Goal: Transaction & Acquisition: Purchase product/service

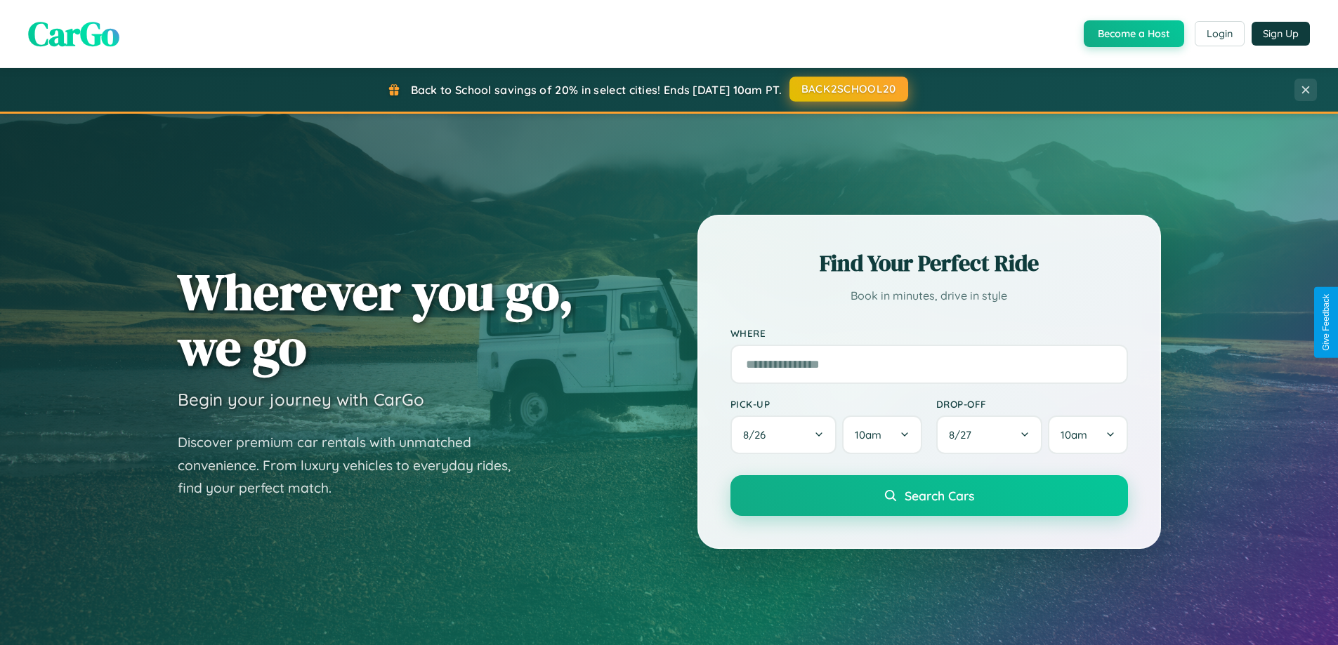
click at [847, 89] on button "BACK2SCHOOL20" at bounding box center [848, 89] width 119 height 25
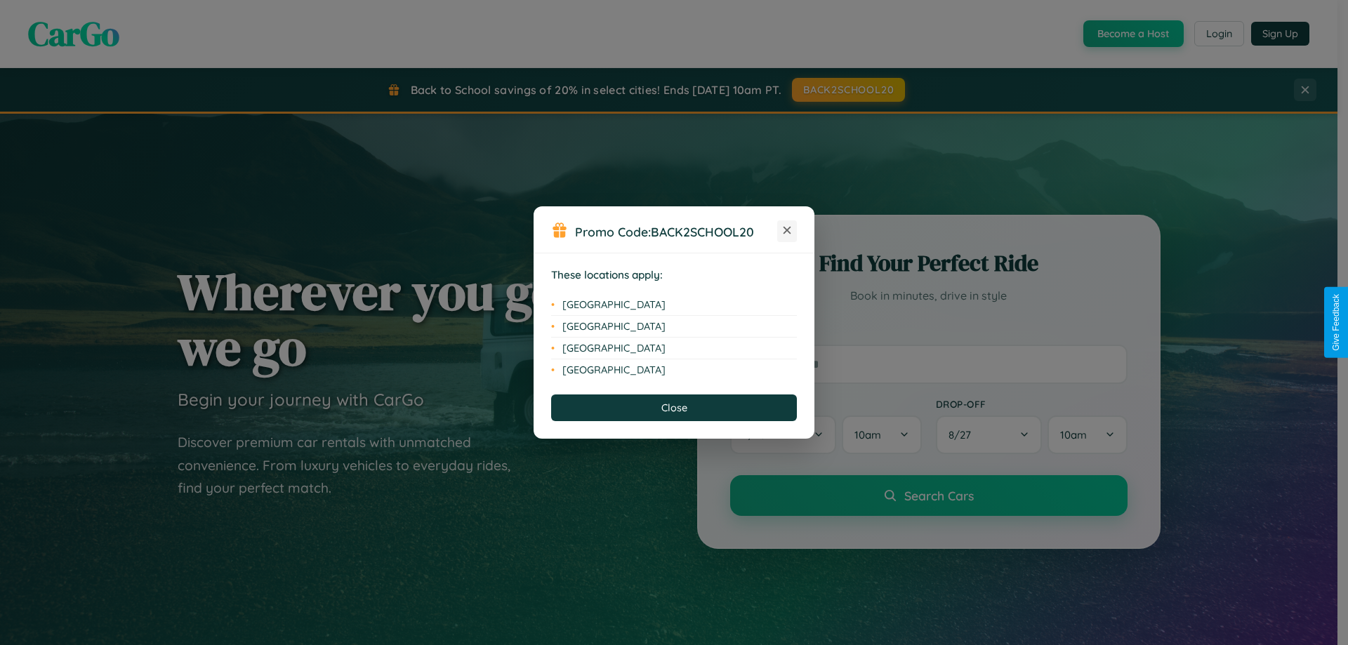
click at [787, 231] on icon at bounding box center [788, 231] width 8 height 8
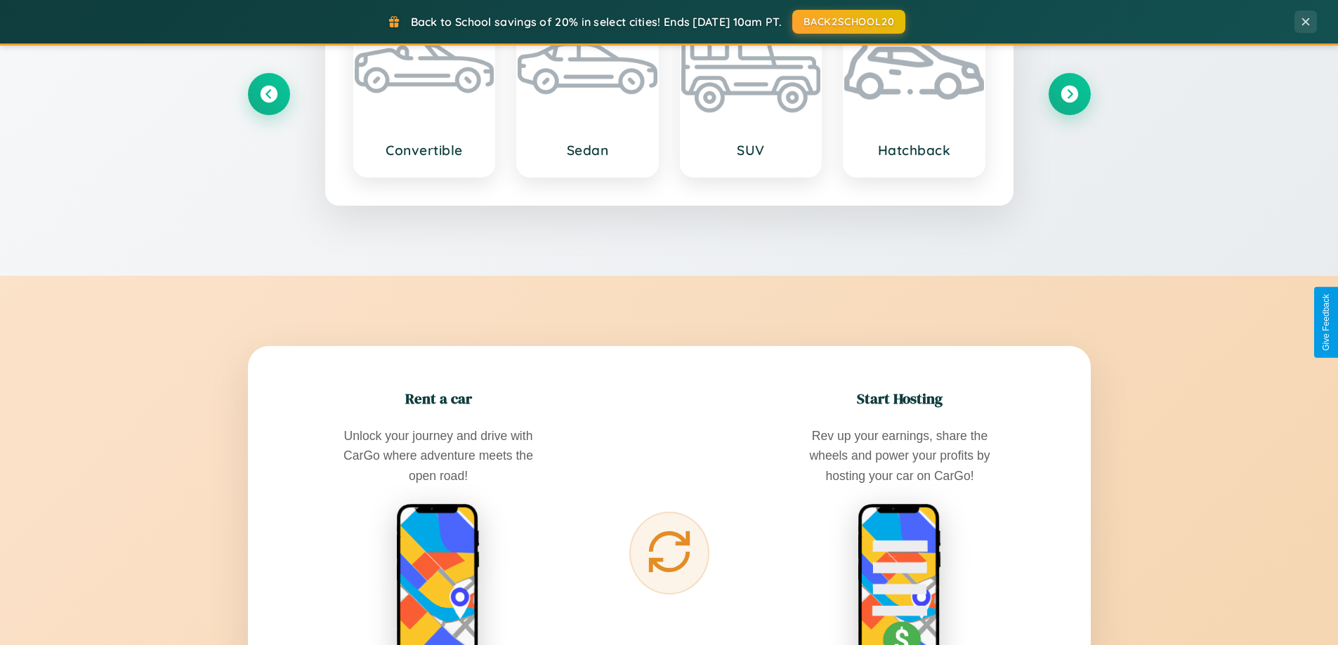
scroll to position [2256, 0]
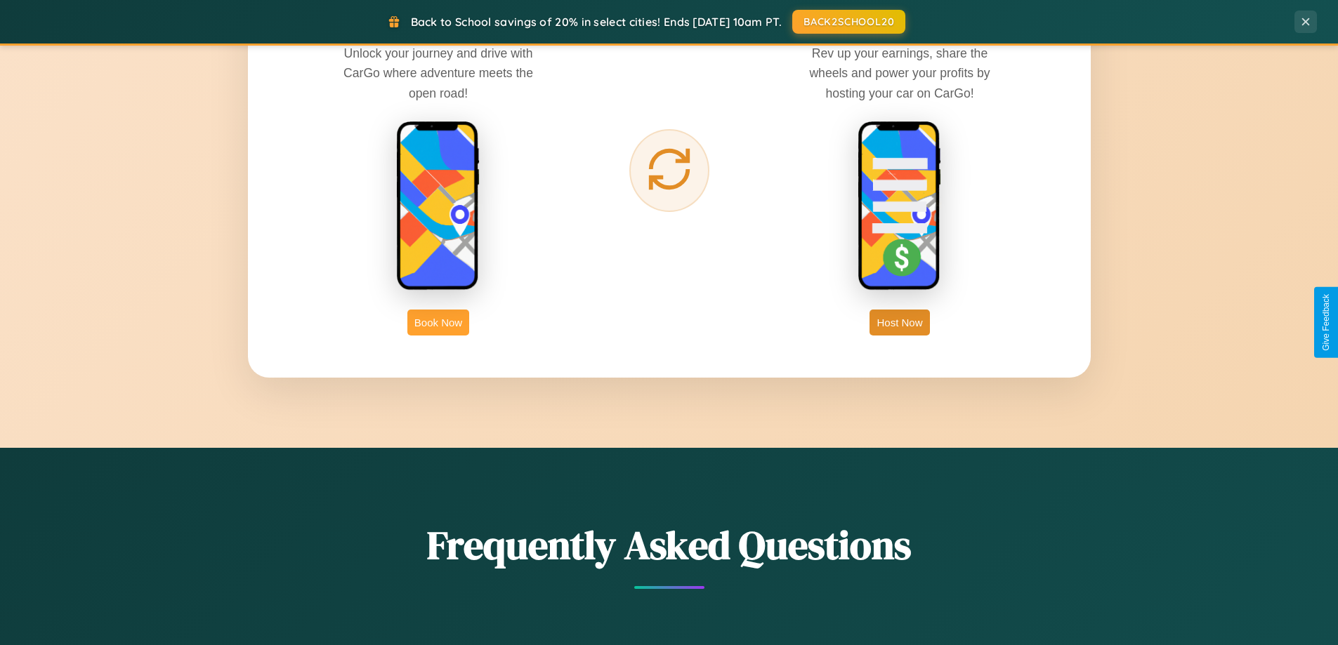
click at [438, 322] on button "Book Now" at bounding box center [438, 323] width 62 height 26
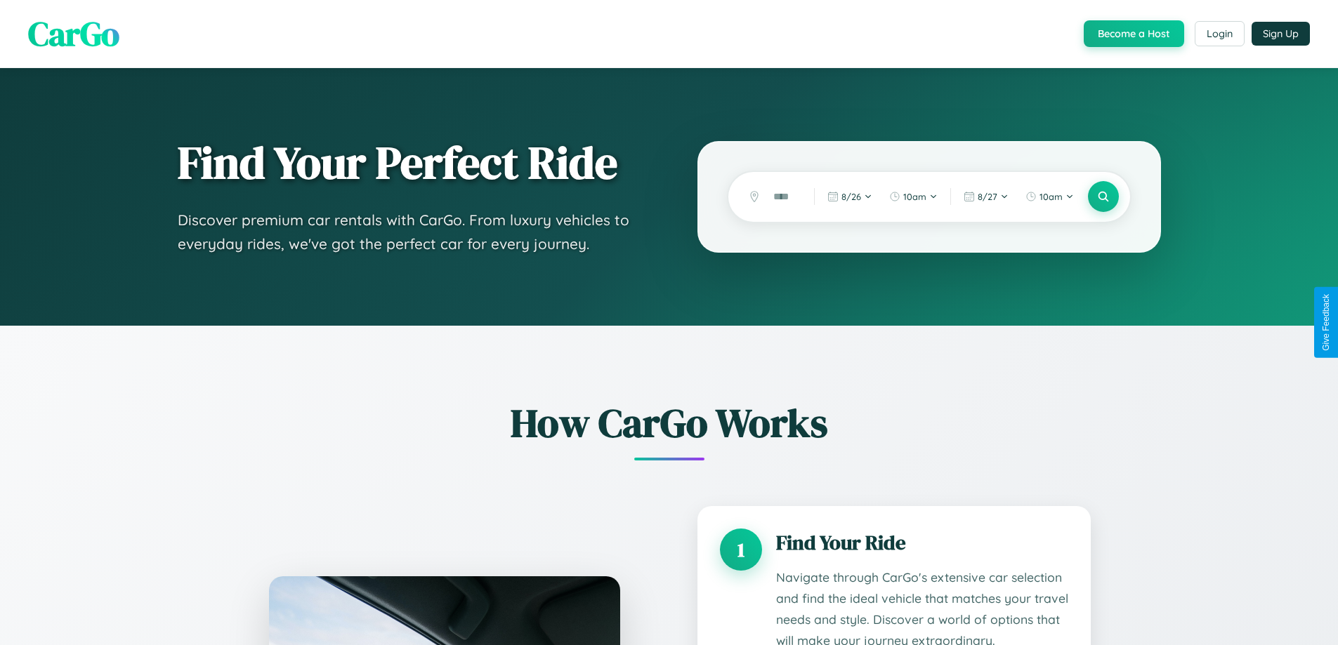
scroll to position [1170, 0]
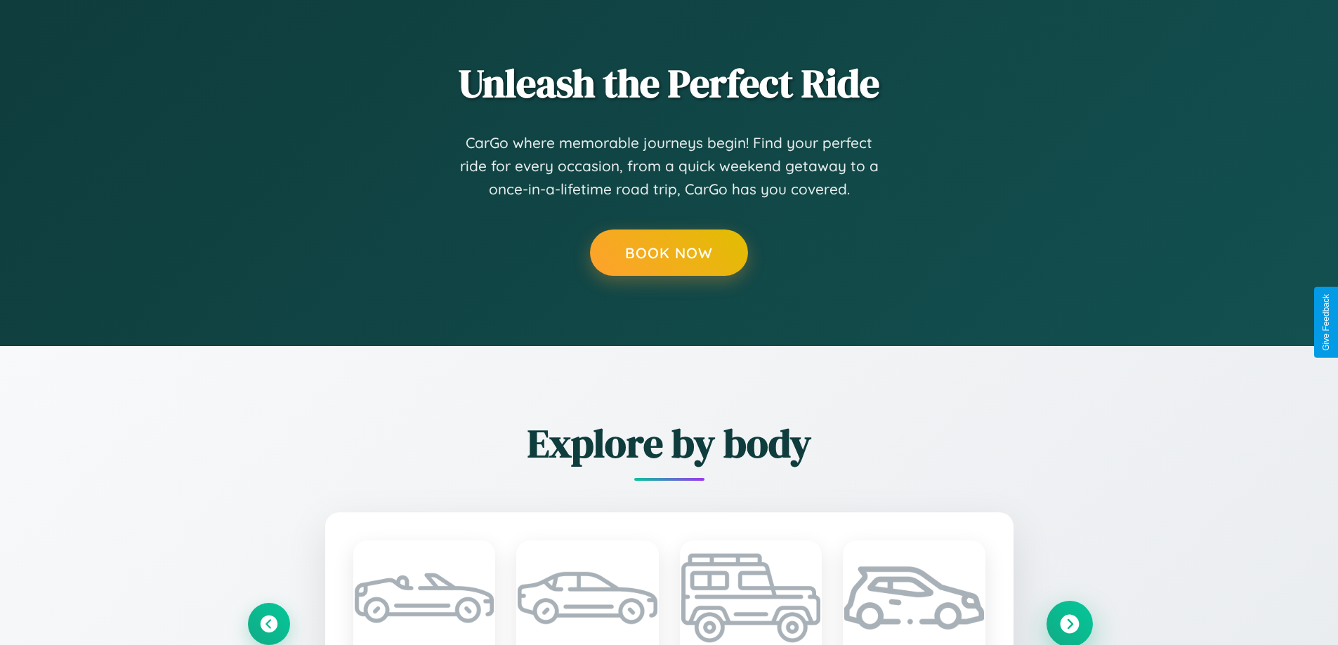
click at [1069, 623] on icon at bounding box center [1069, 623] width 19 height 19
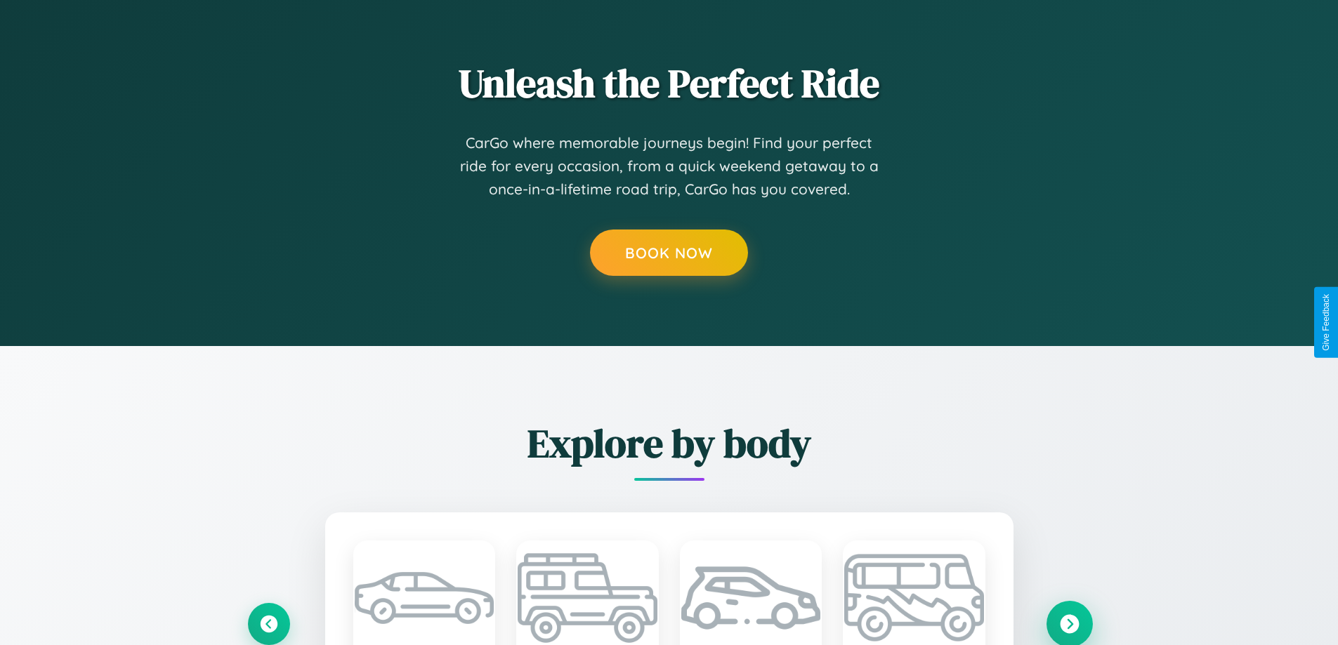
click at [1069, 623] on icon at bounding box center [1069, 623] width 19 height 19
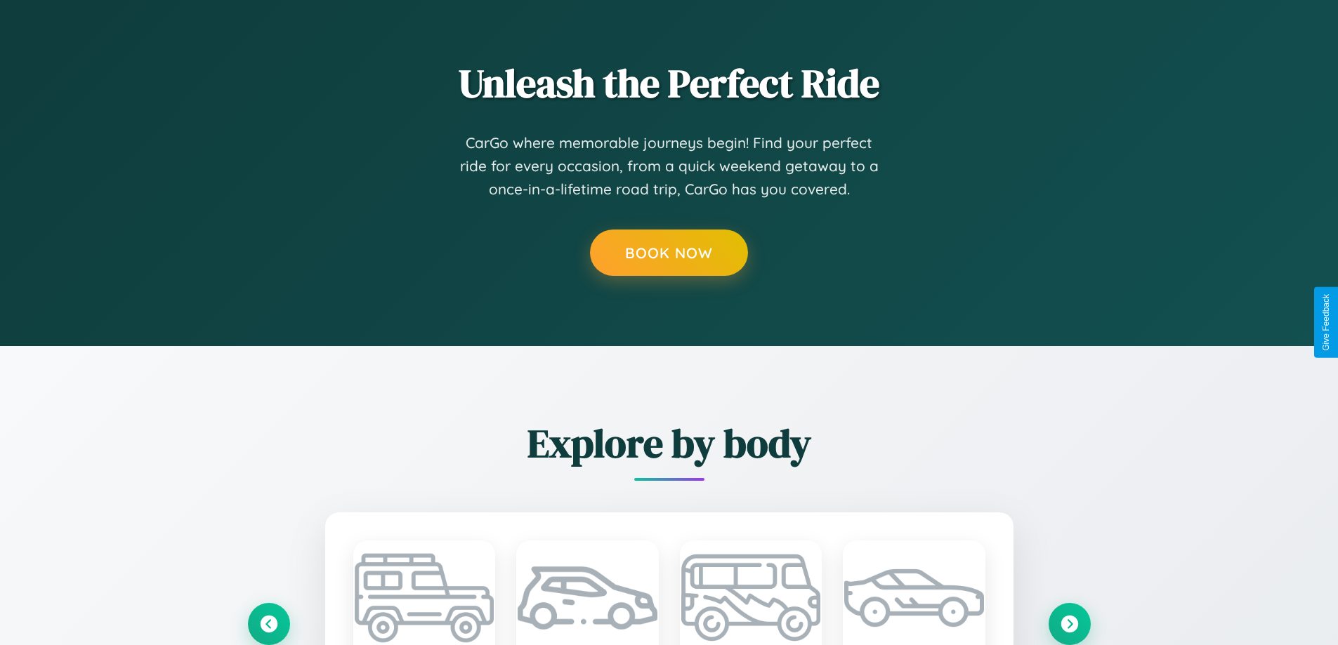
scroll to position [0, 0]
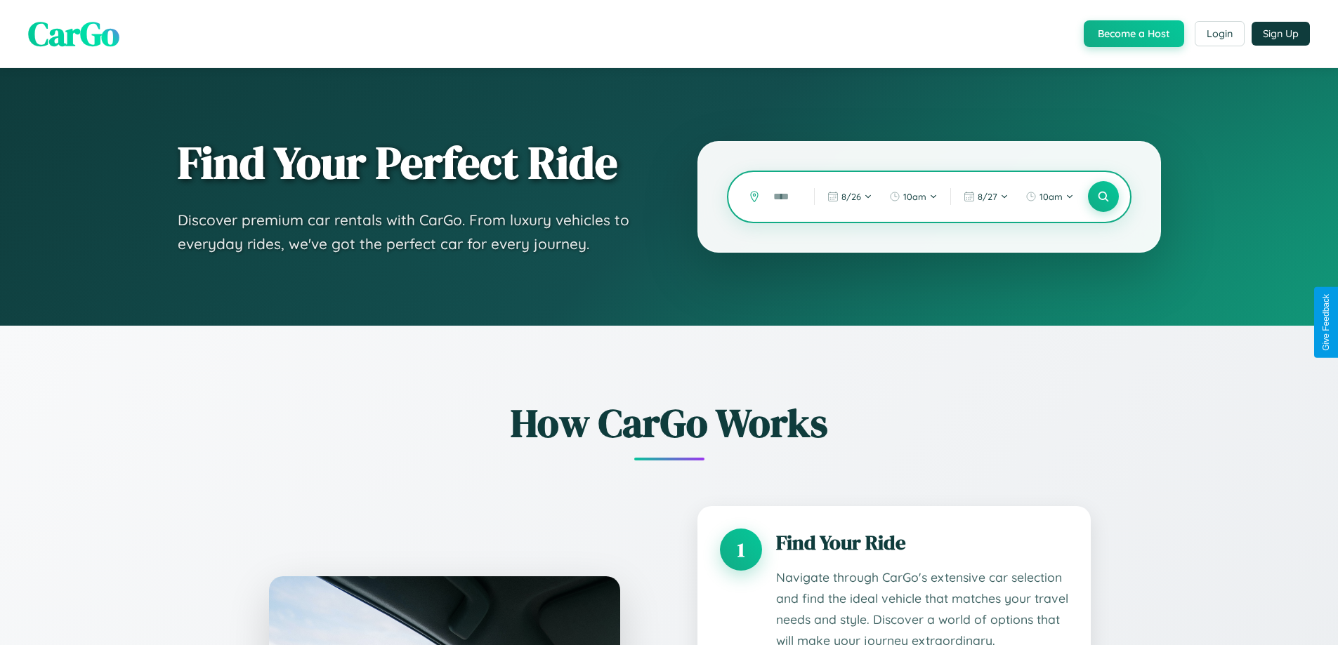
click at [783, 197] on input "text" at bounding box center [783, 197] width 34 height 25
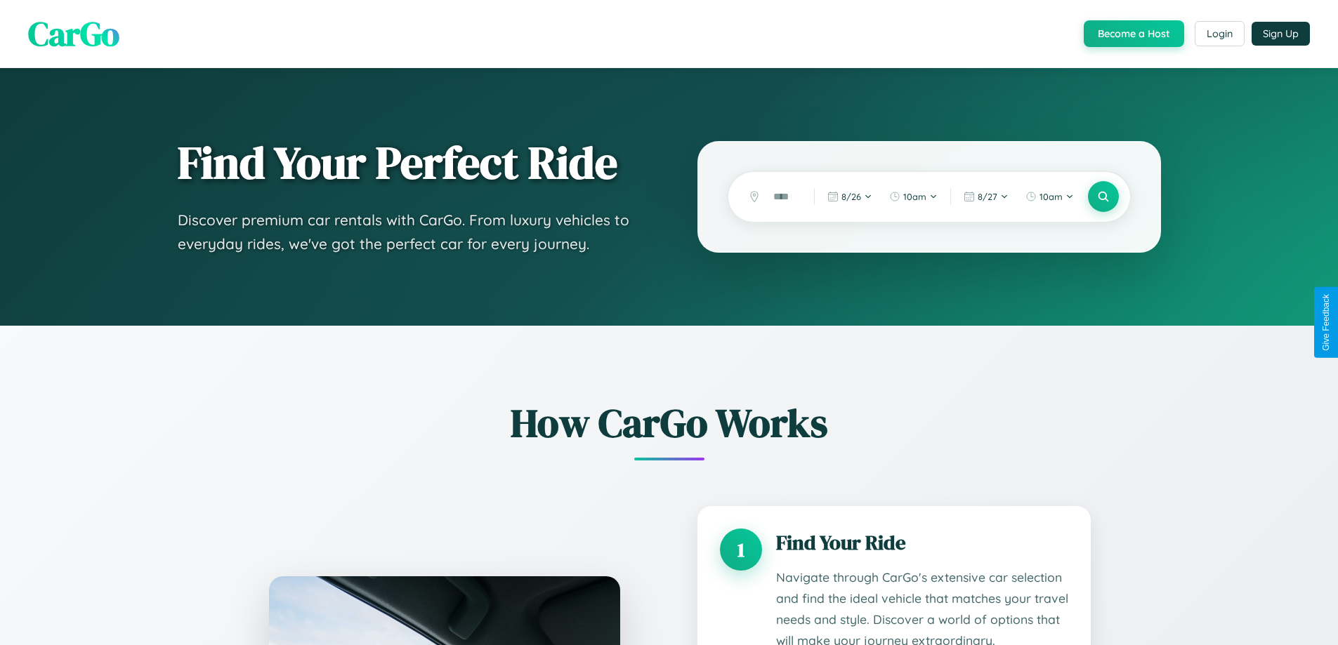
scroll to position [1170, 0]
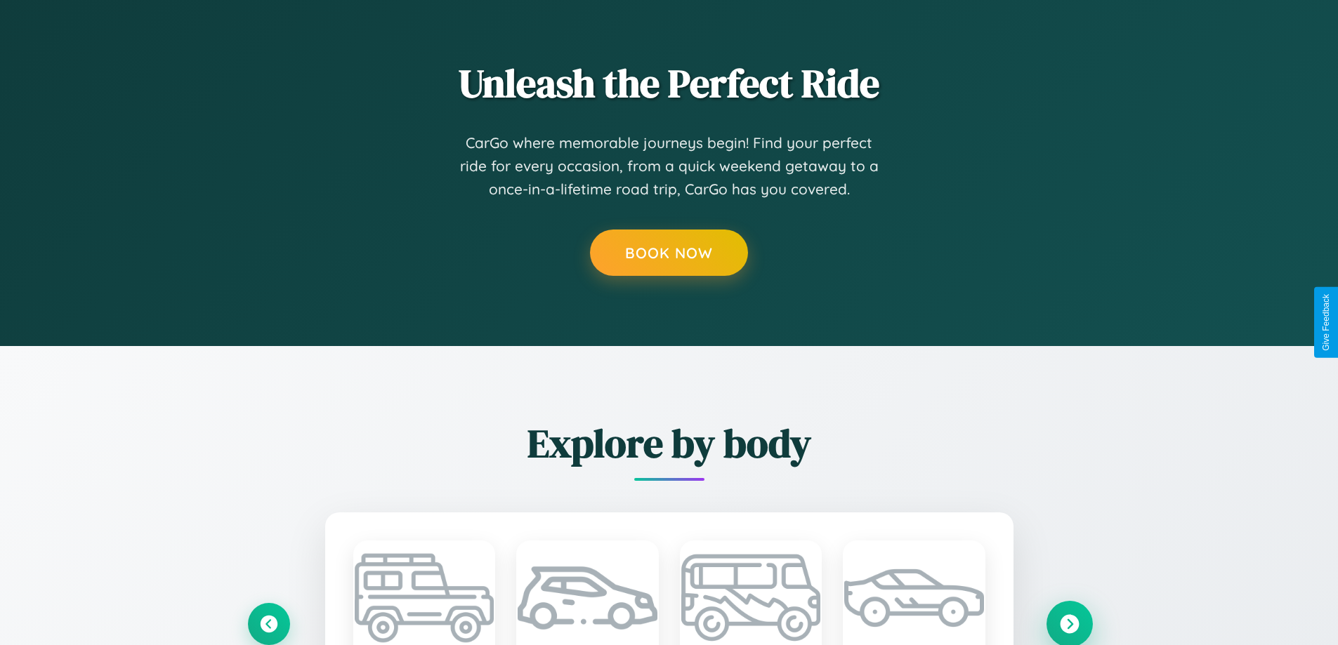
click at [1069, 623] on icon at bounding box center [1069, 623] width 19 height 19
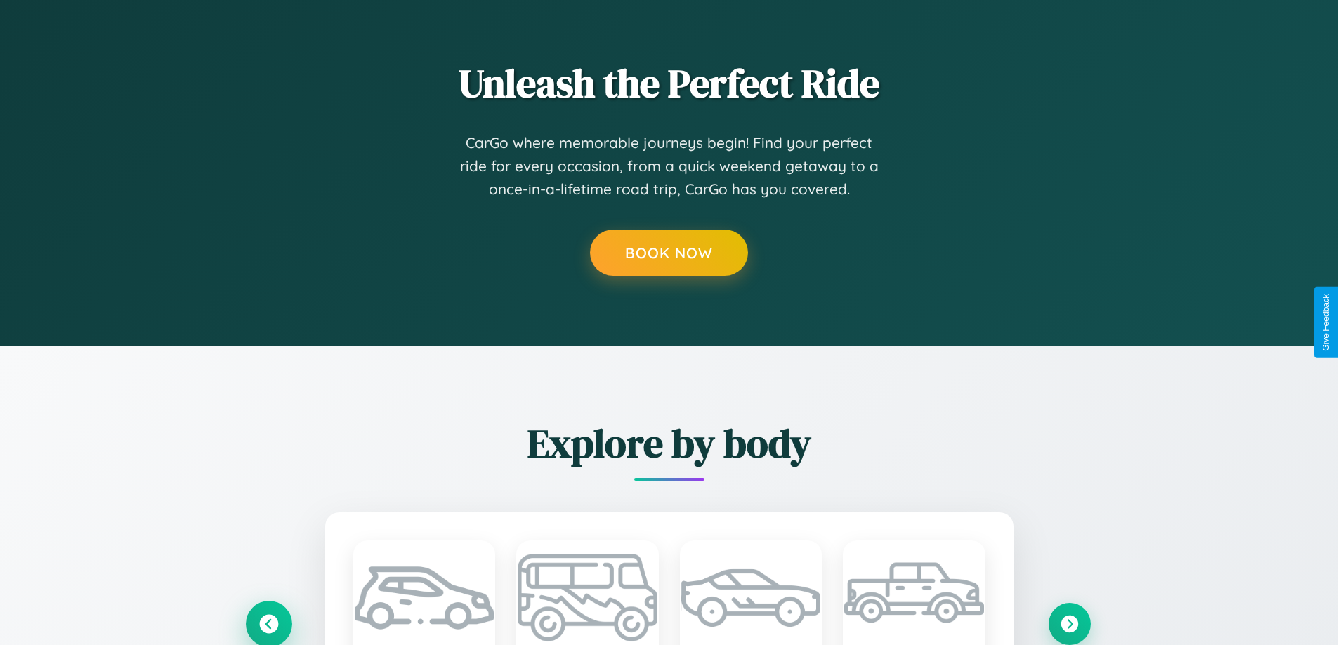
scroll to position [1169, 0]
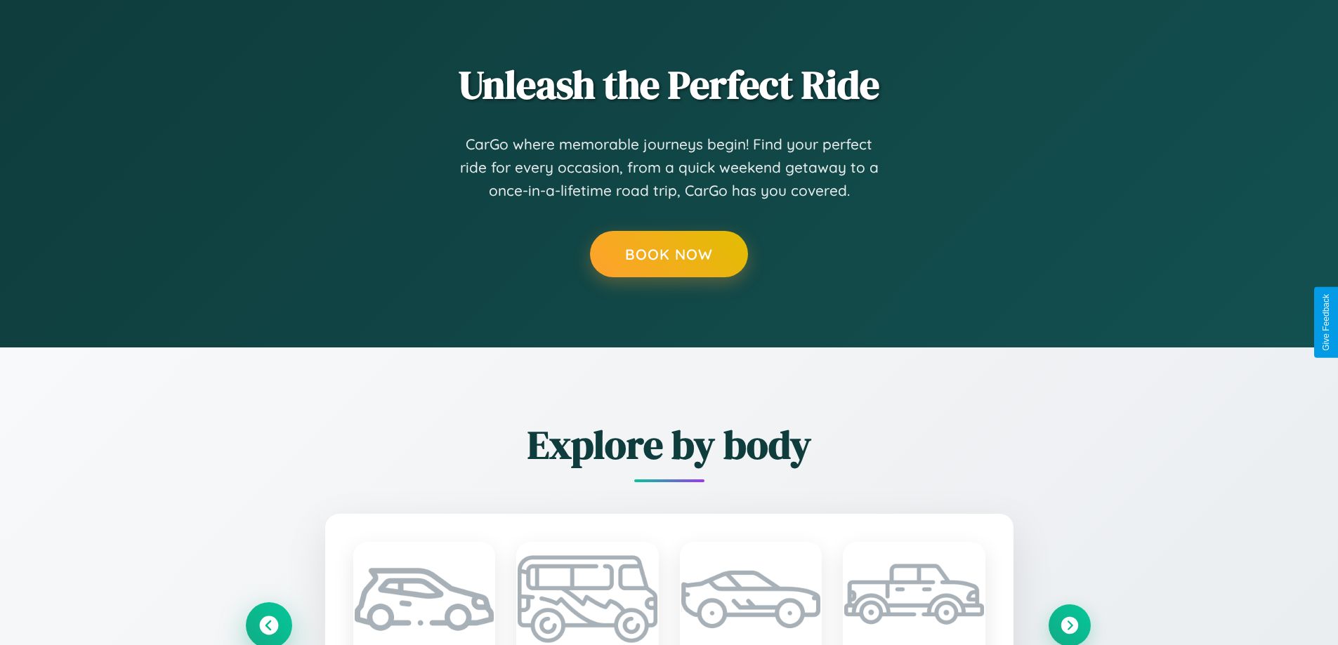
click at [268, 625] on icon at bounding box center [268, 625] width 19 height 19
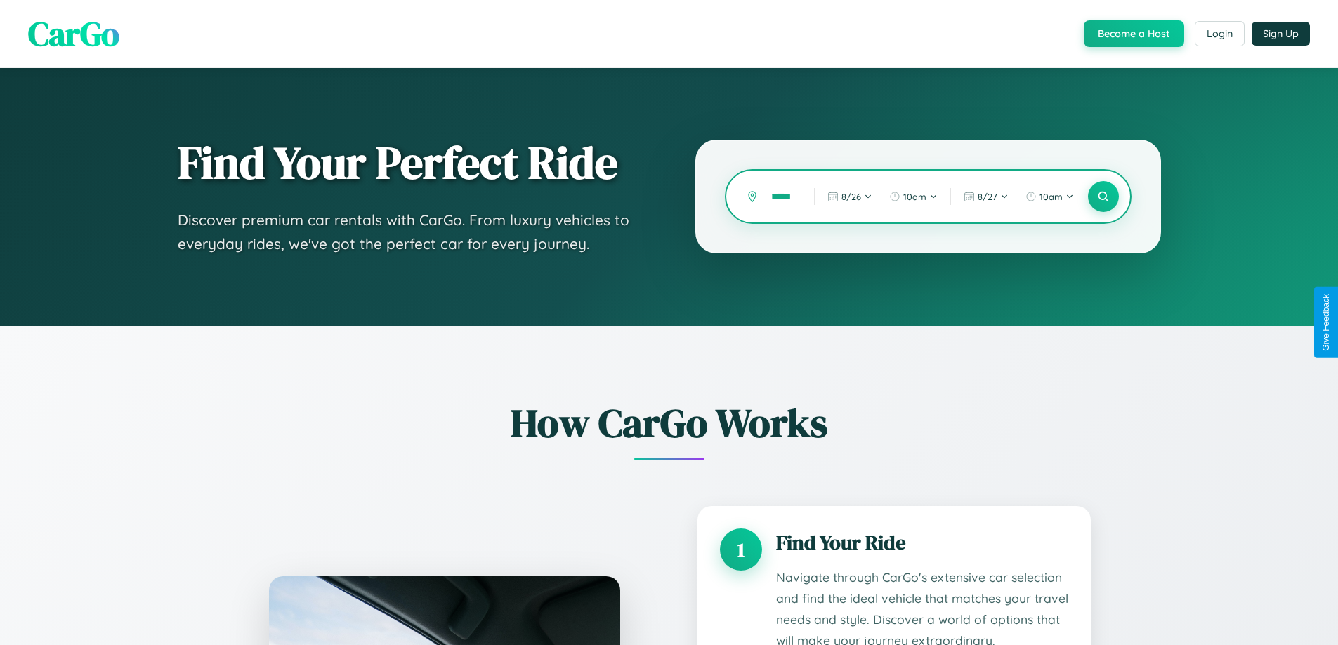
scroll to position [1170, 0]
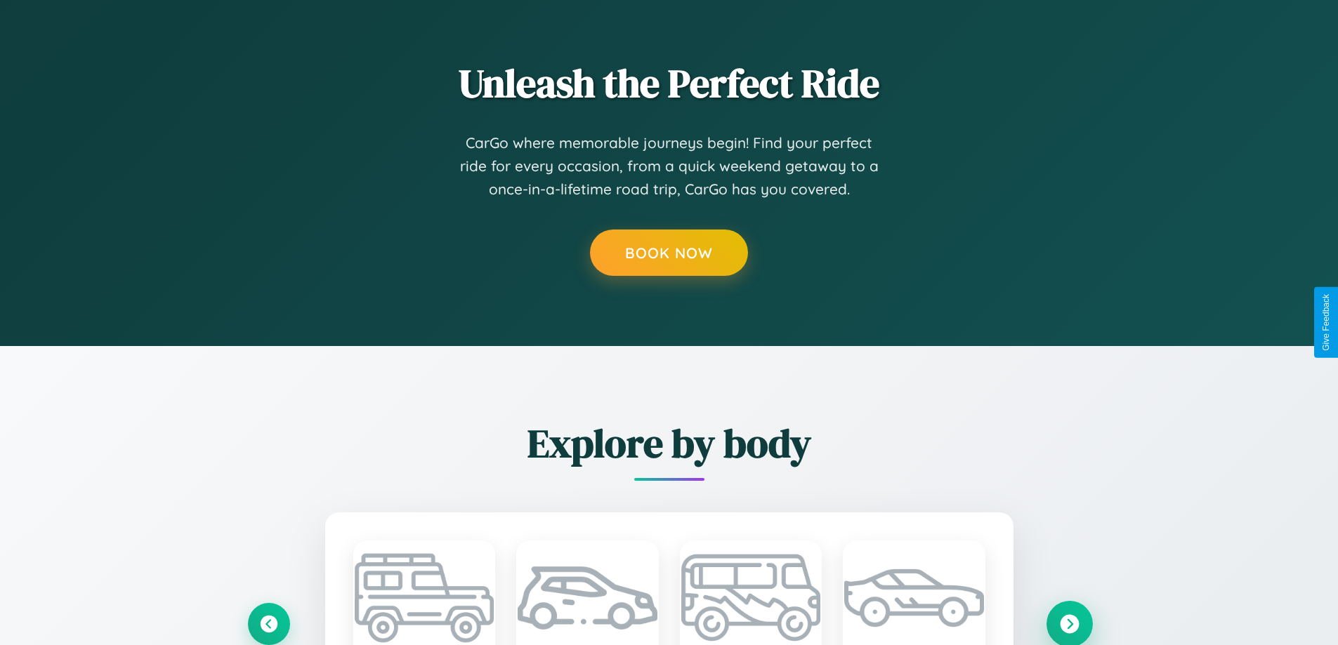
type input "*****"
click at [1069, 623] on icon at bounding box center [1069, 623] width 19 height 19
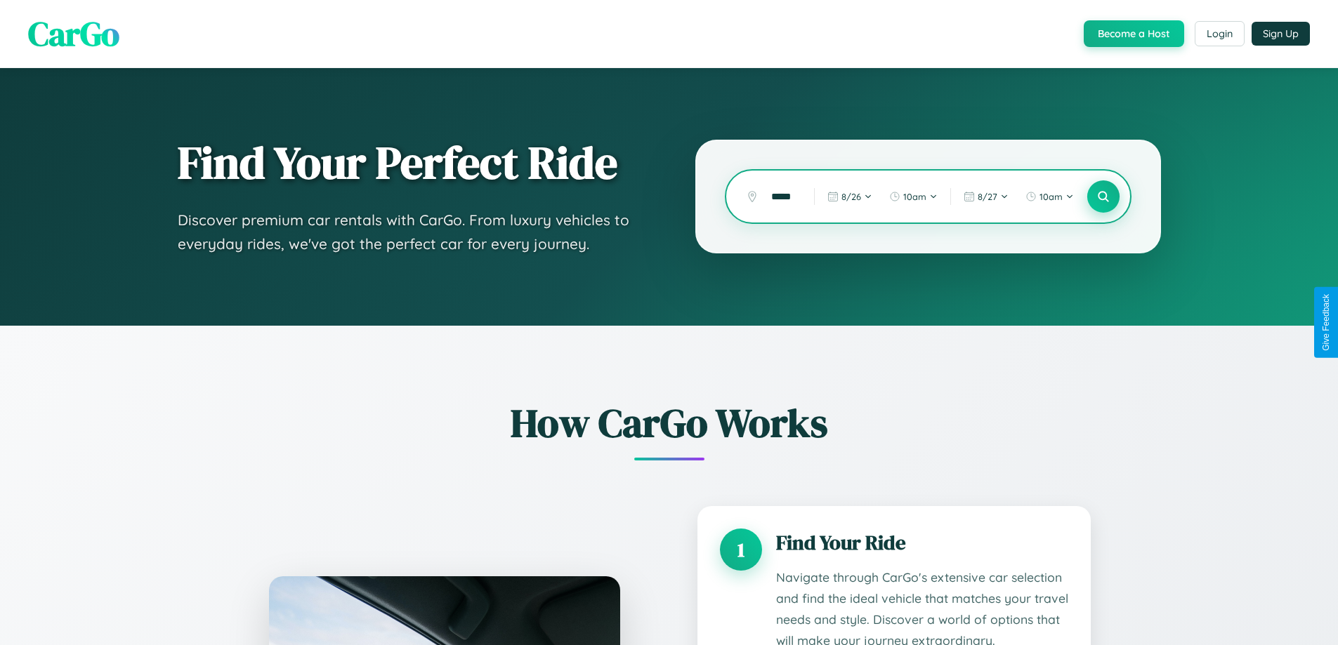
click at [1102, 197] on icon at bounding box center [1102, 196] width 13 height 13
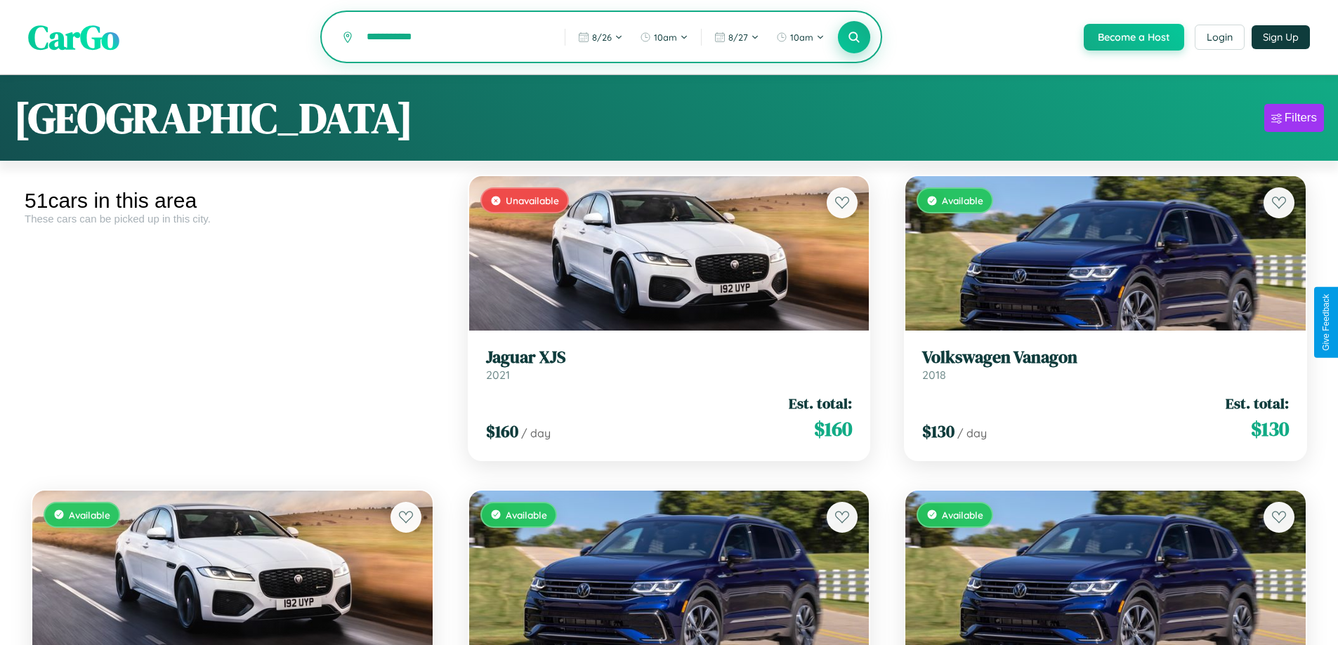
type input "**********"
click at [853, 38] on icon at bounding box center [853, 36] width 13 height 13
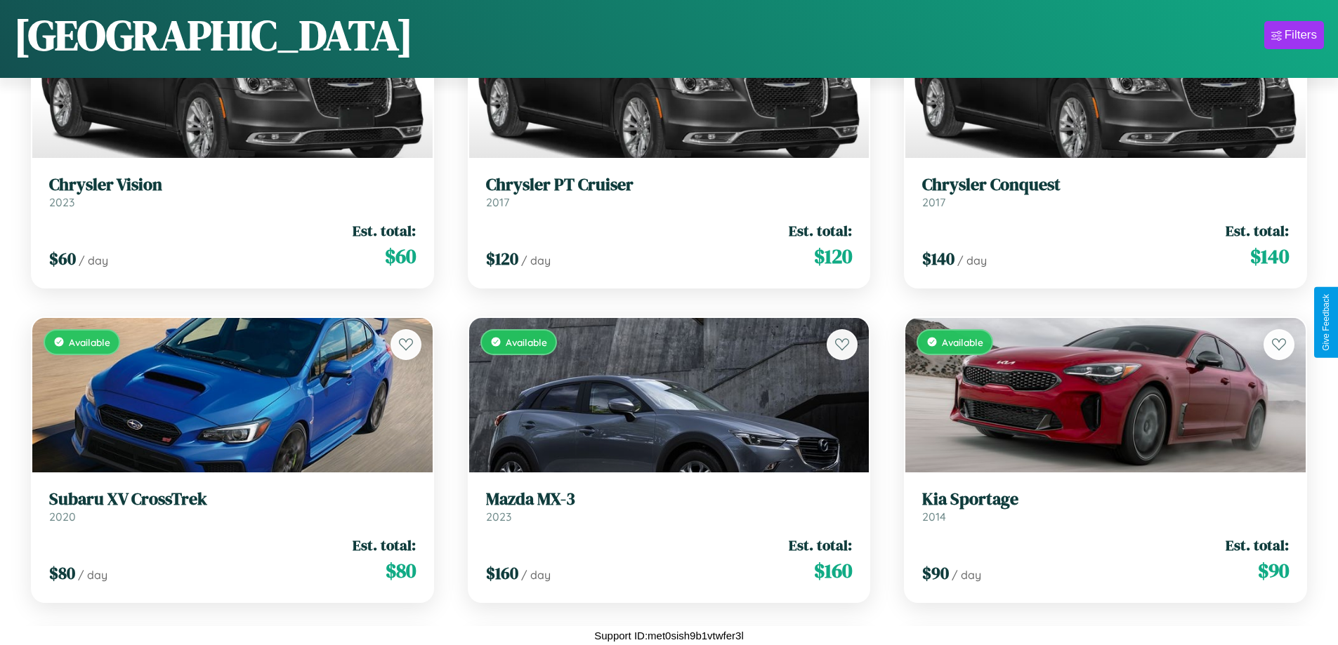
scroll to position [1455, 0]
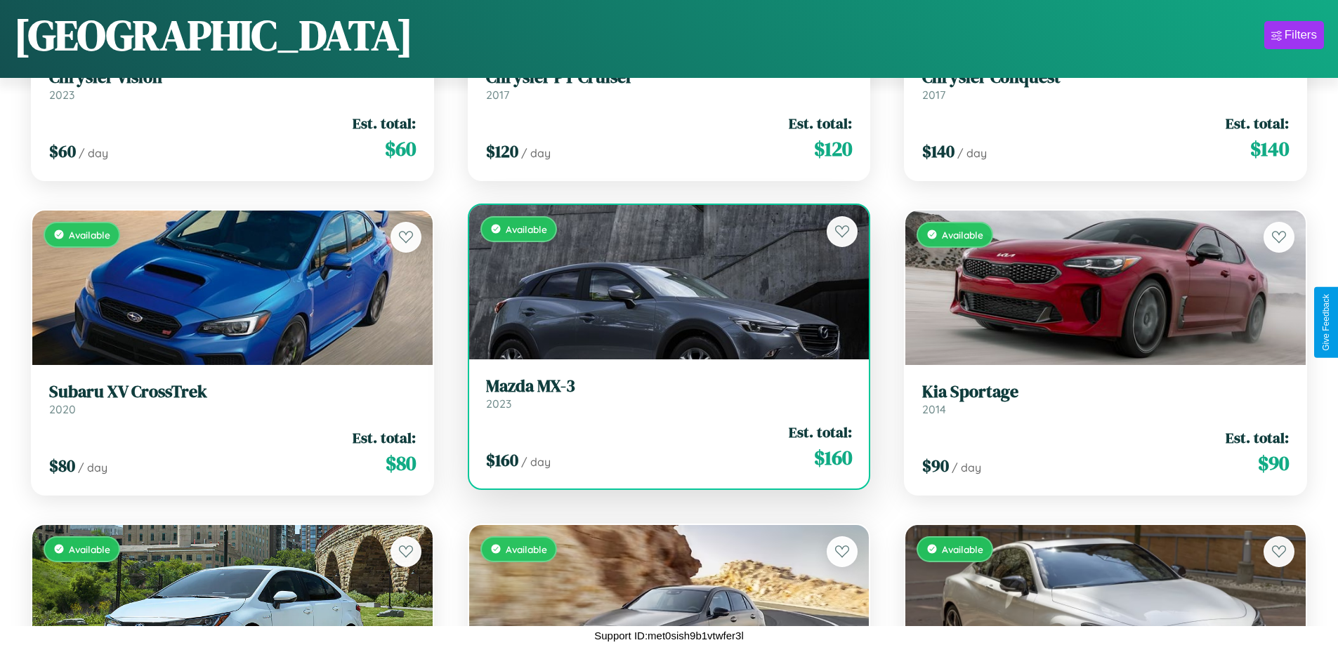
click at [663, 397] on link "Mazda MX-3 2023" at bounding box center [669, 393] width 367 height 34
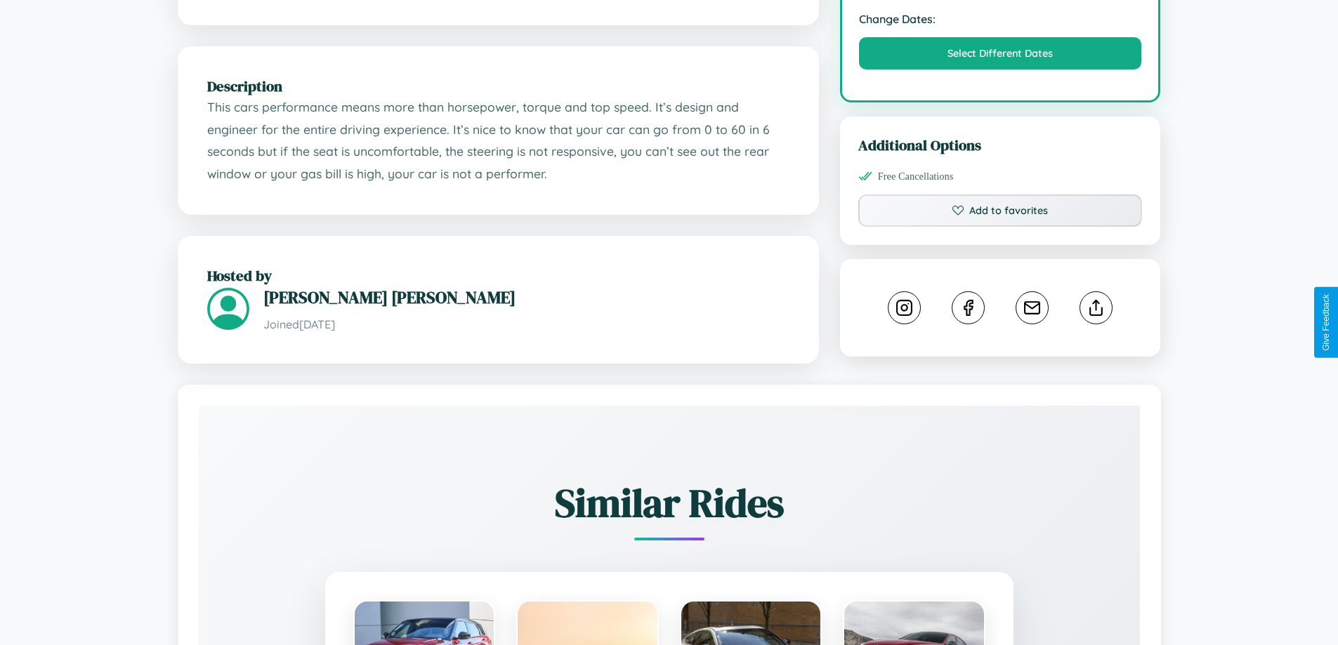
scroll to position [475, 0]
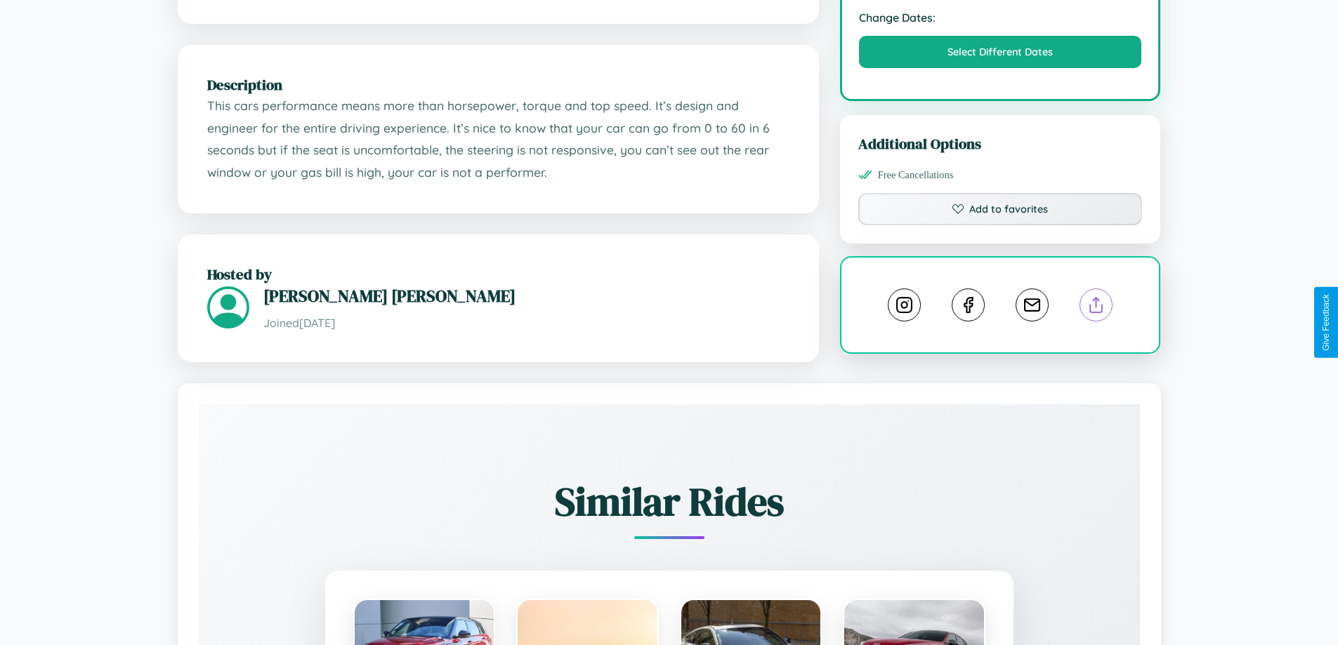
click at [1096, 308] on line at bounding box center [1096, 303] width 0 height 10
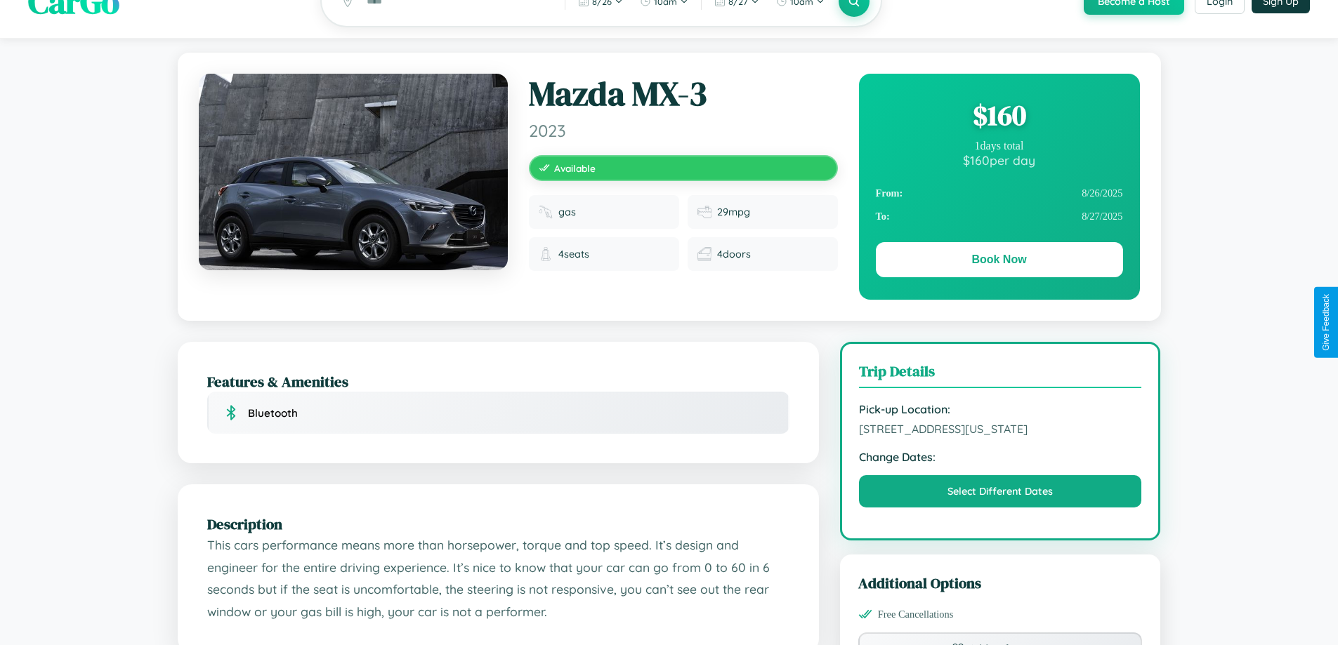
scroll to position [0, 0]
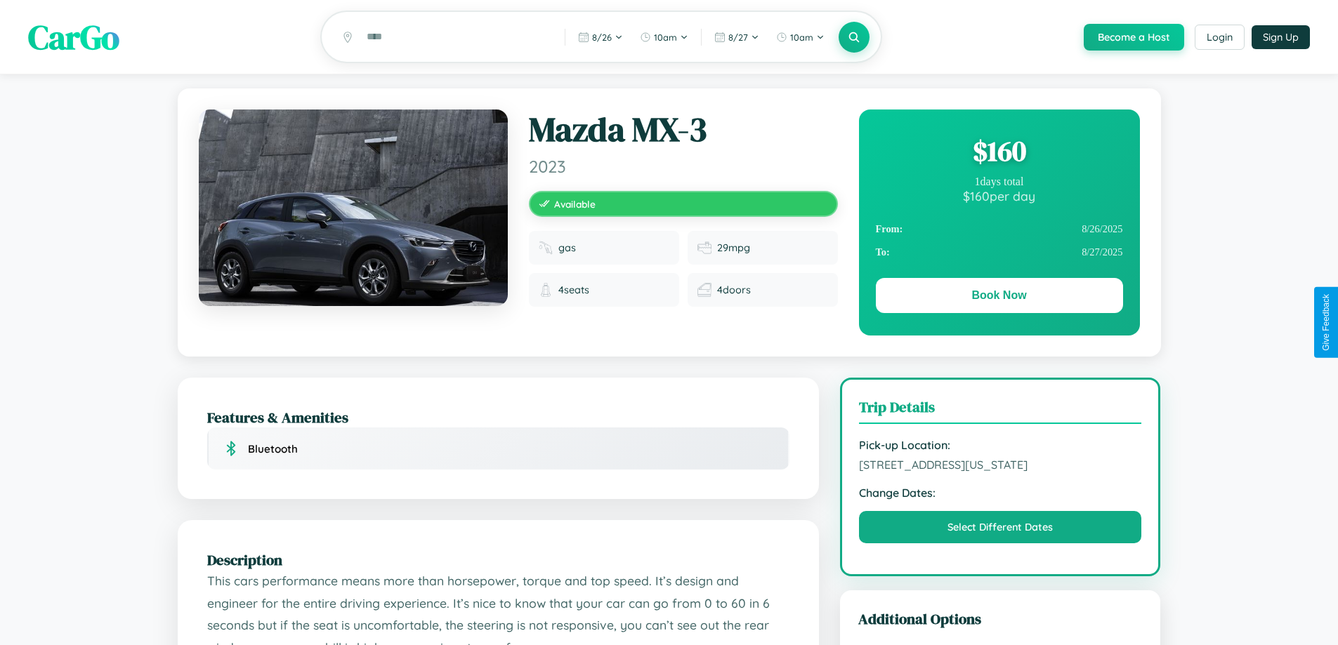
click at [998, 153] on div "$ 160" at bounding box center [999, 151] width 247 height 38
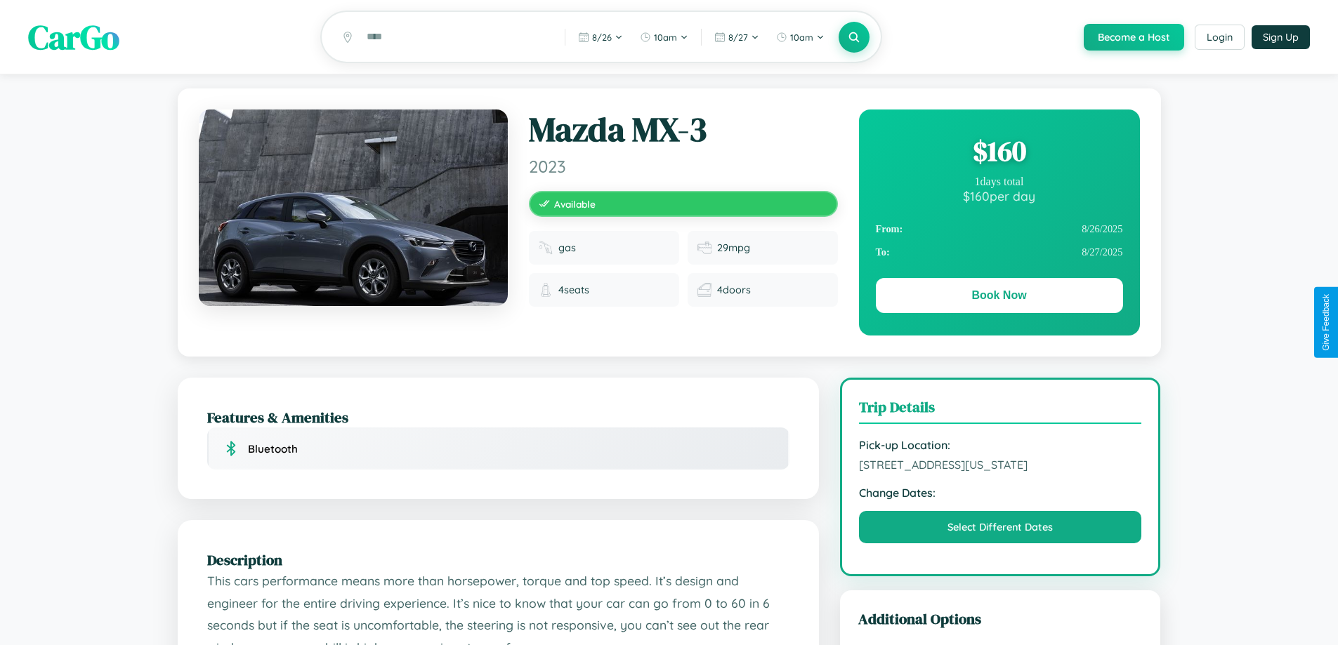
click at [998, 153] on div "$ 160" at bounding box center [999, 151] width 247 height 38
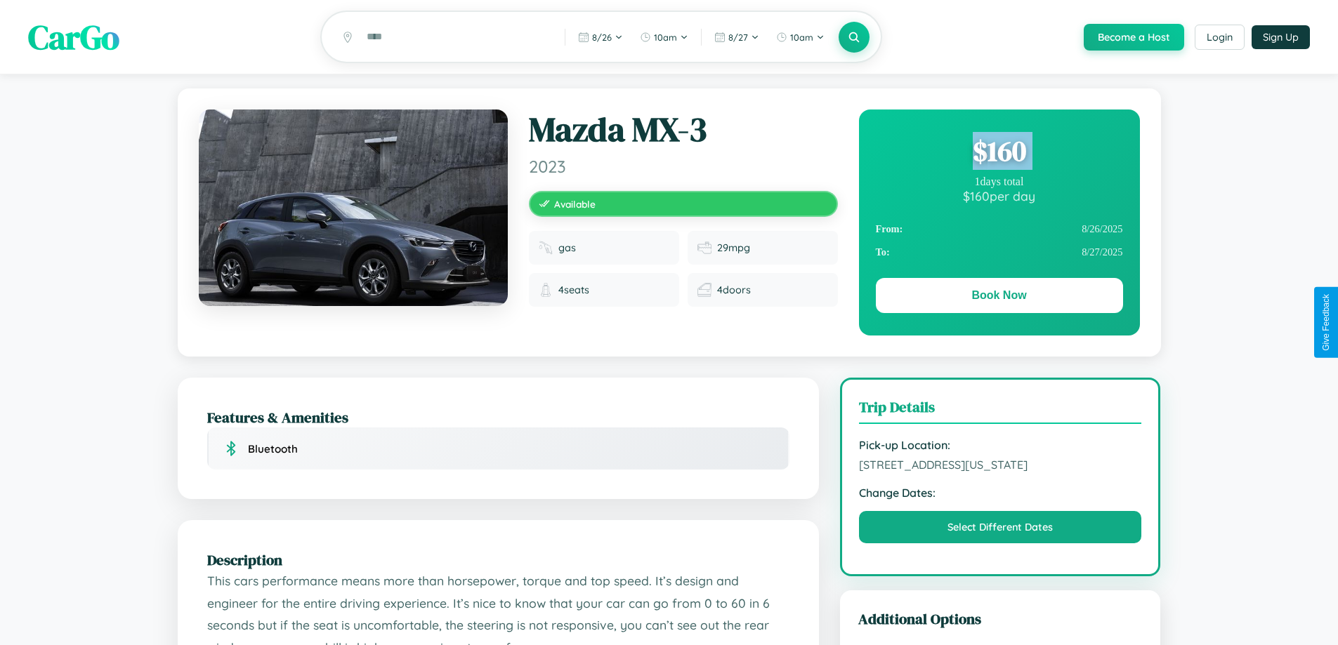
click at [998, 153] on div "$ 160" at bounding box center [999, 151] width 247 height 38
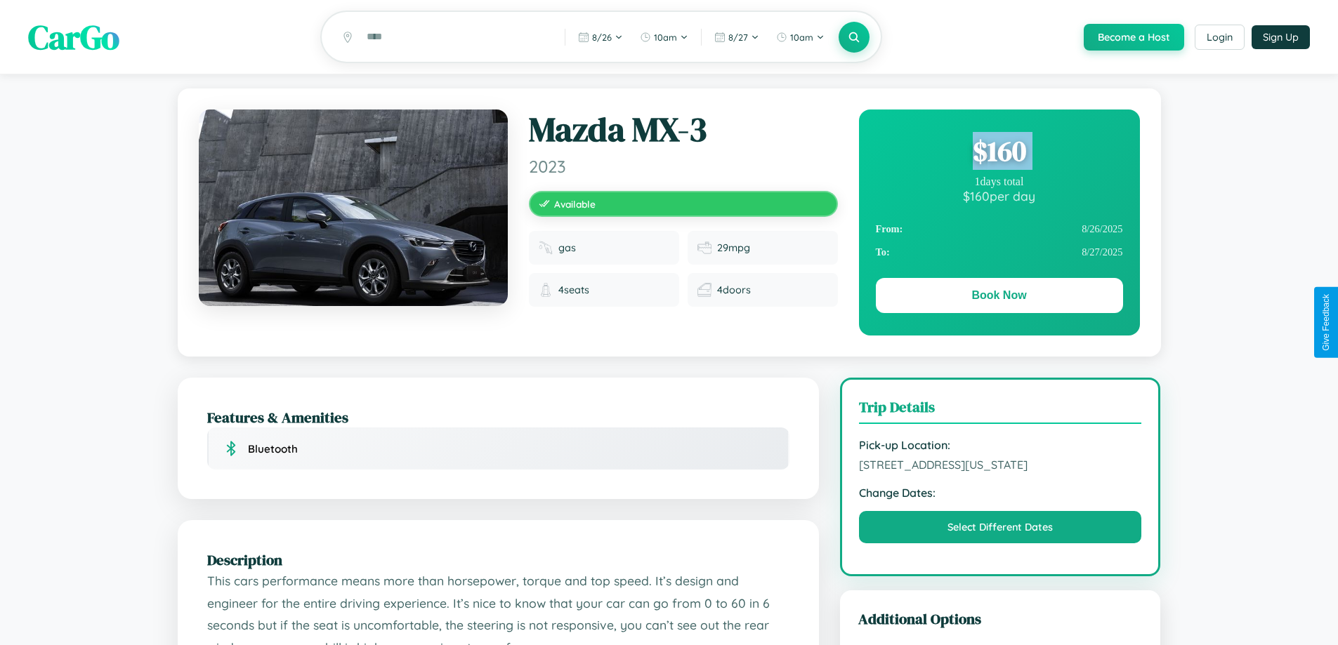
click at [998, 153] on div "$ 160" at bounding box center [999, 151] width 247 height 38
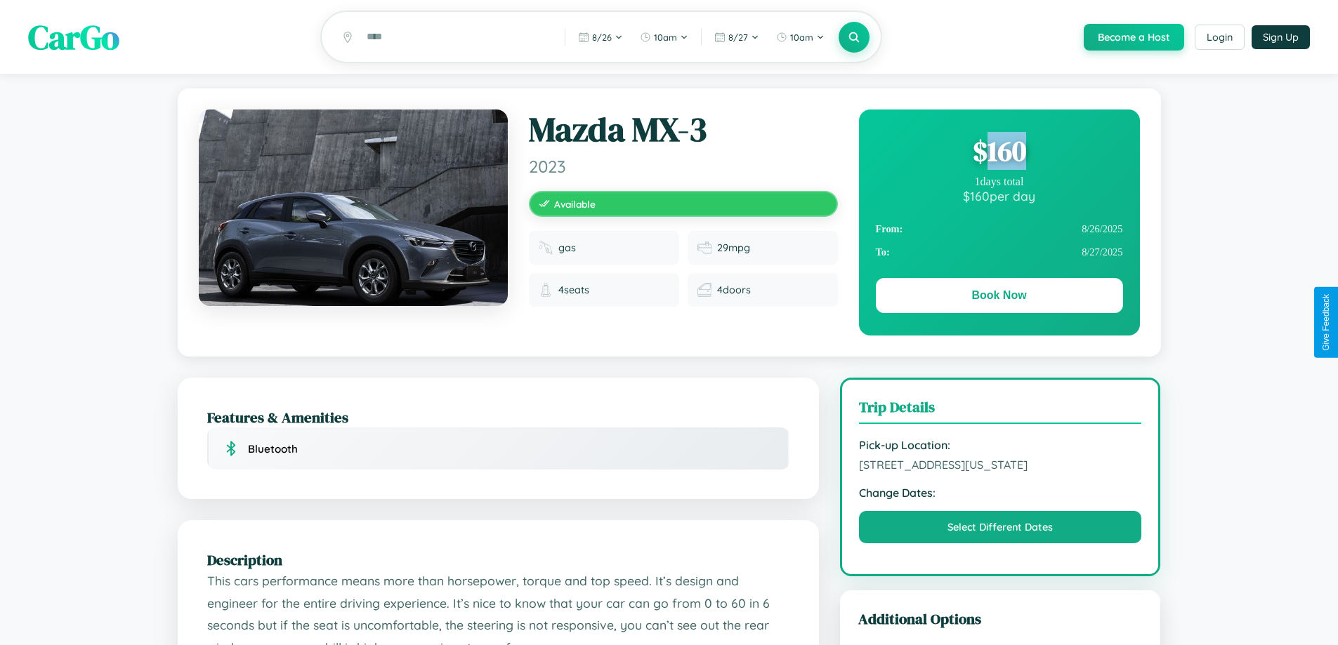
click at [998, 153] on div "$ 160" at bounding box center [999, 151] width 247 height 38
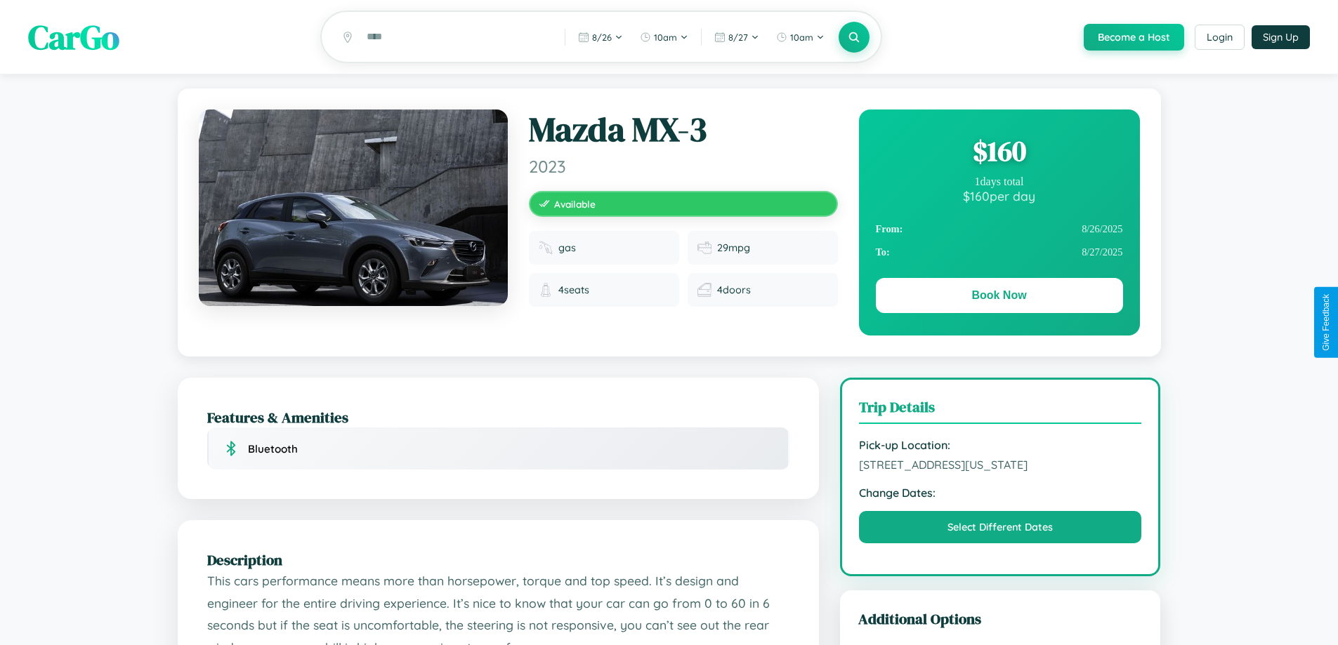
click at [998, 153] on div "$ 160" at bounding box center [999, 151] width 247 height 38
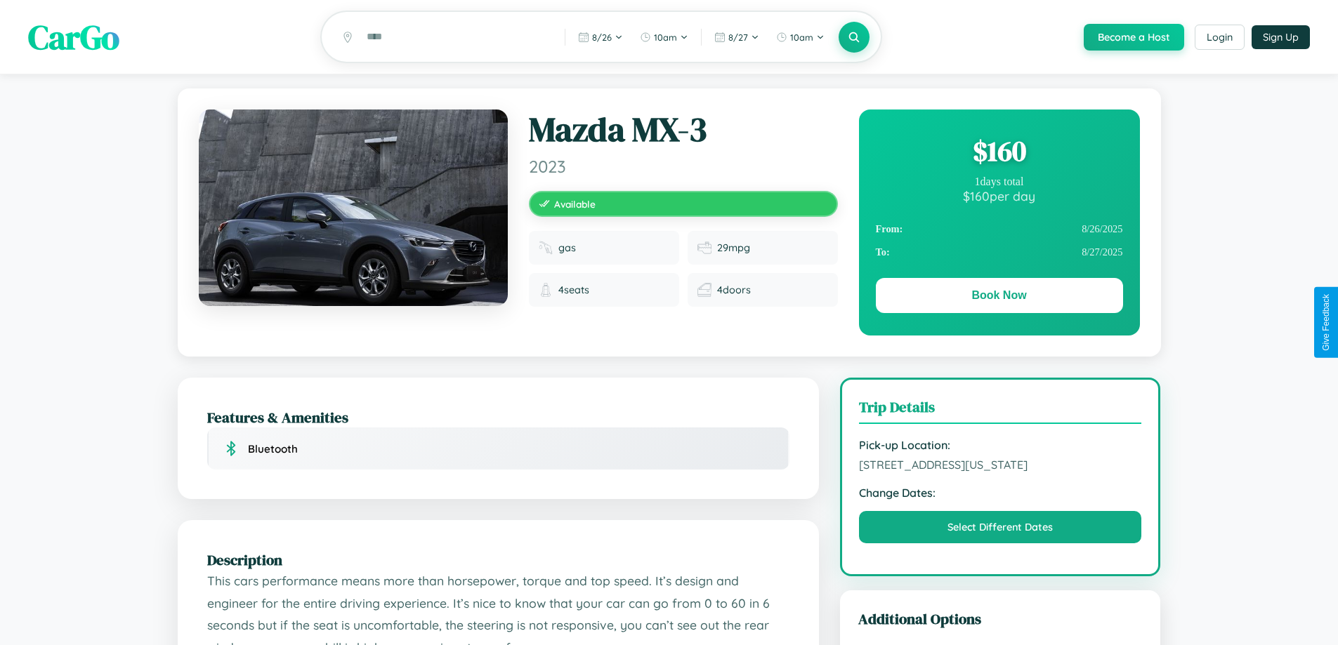
click at [998, 153] on div "$ 160" at bounding box center [999, 151] width 247 height 38
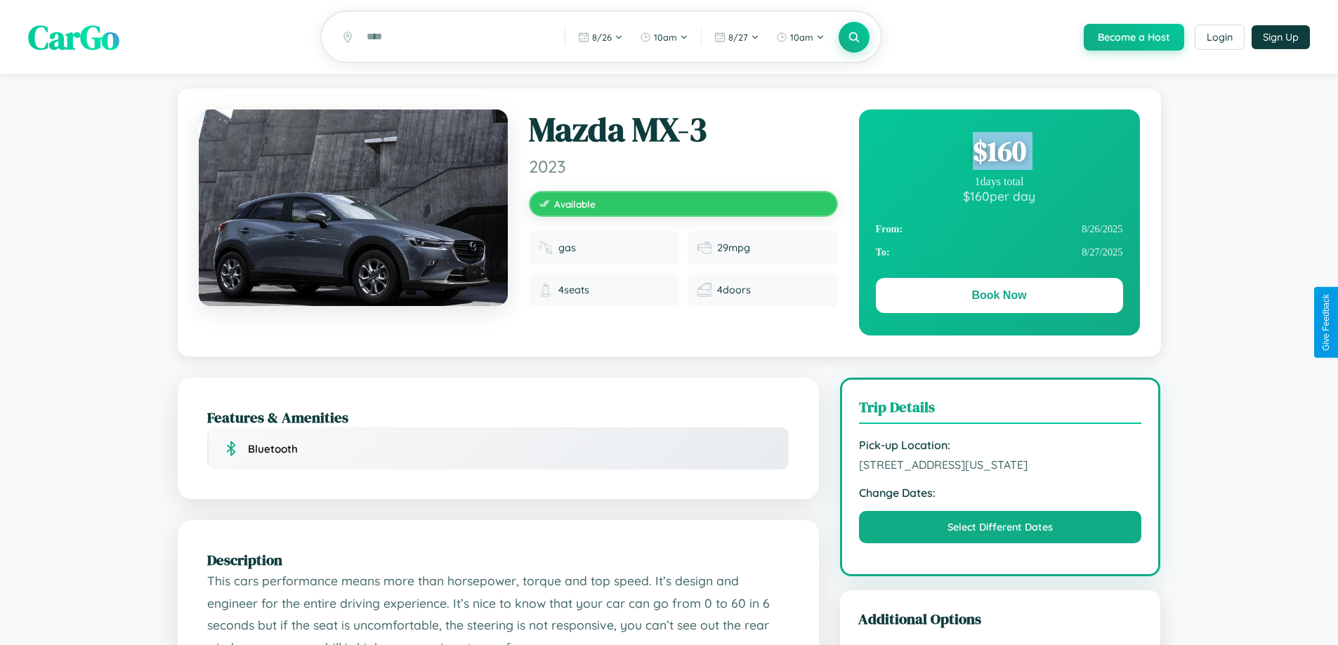
click at [998, 153] on div "$ 160" at bounding box center [999, 151] width 247 height 38
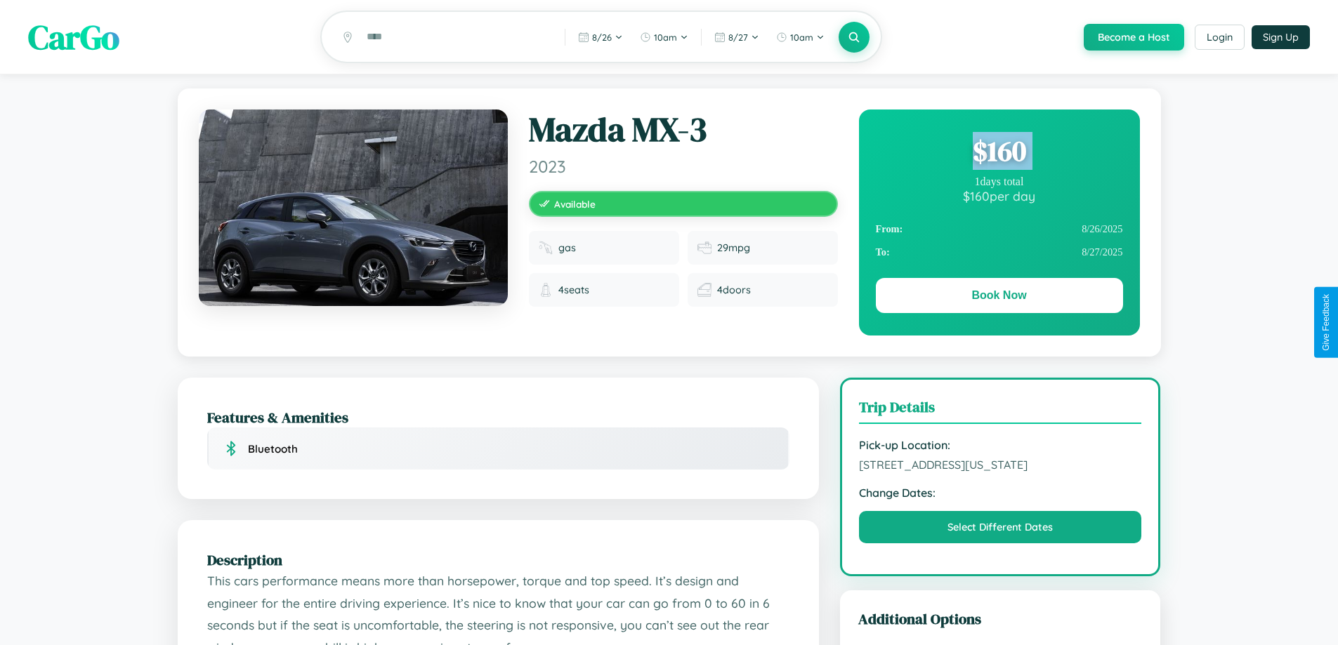
click at [998, 153] on div "$ 160" at bounding box center [999, 151] width 247 height 38
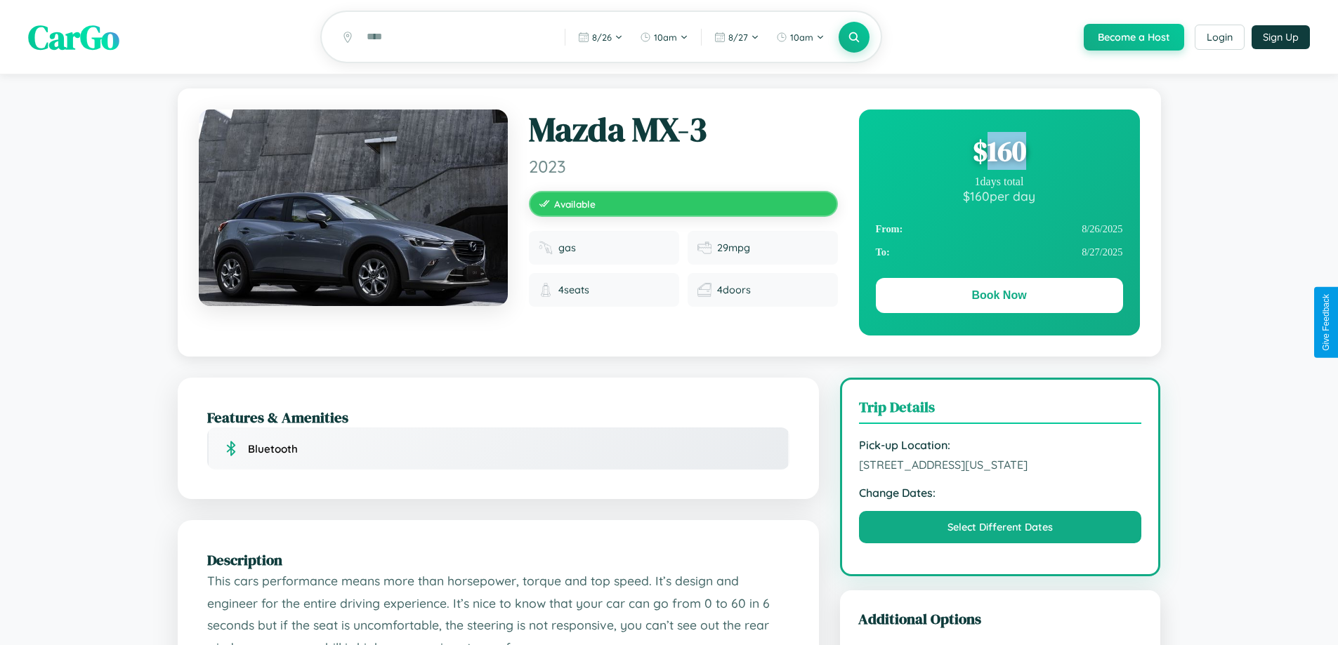
click at [998, 153] on div "$ 160" at bounding box center [999, 151] width 247 height 38
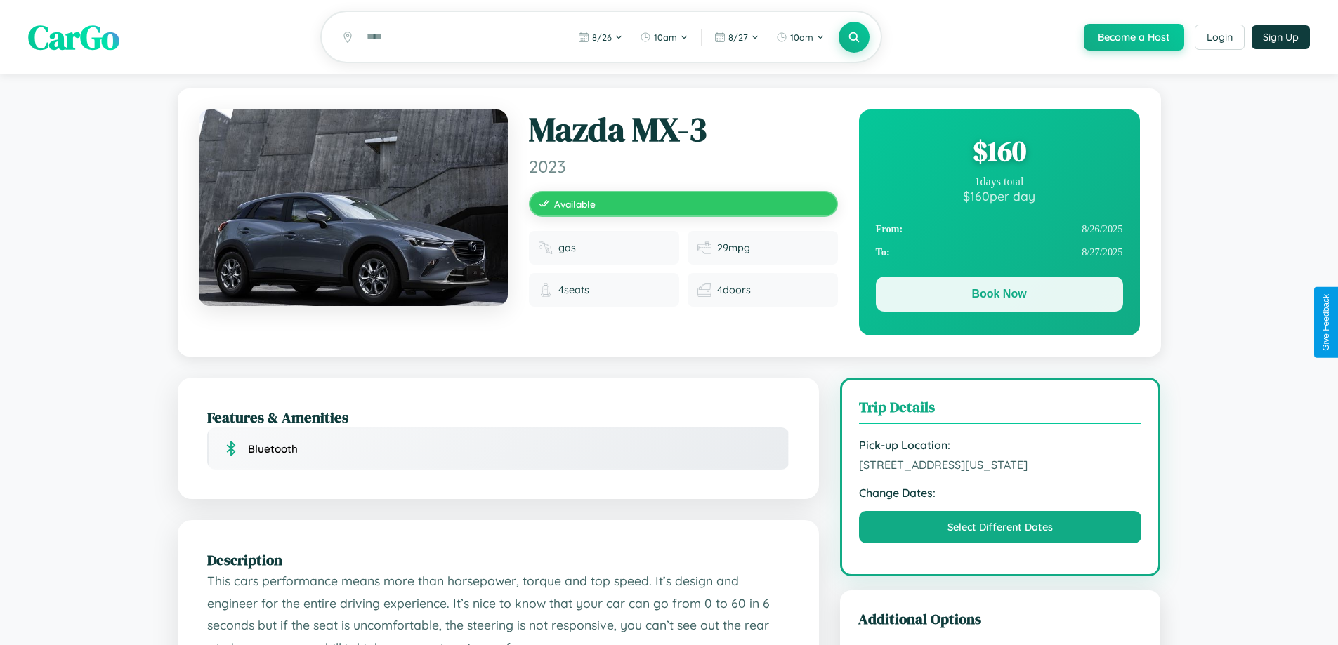
click at [998, 297] on button "Book Now" at bounding box center [999, 294] width 247 height 35
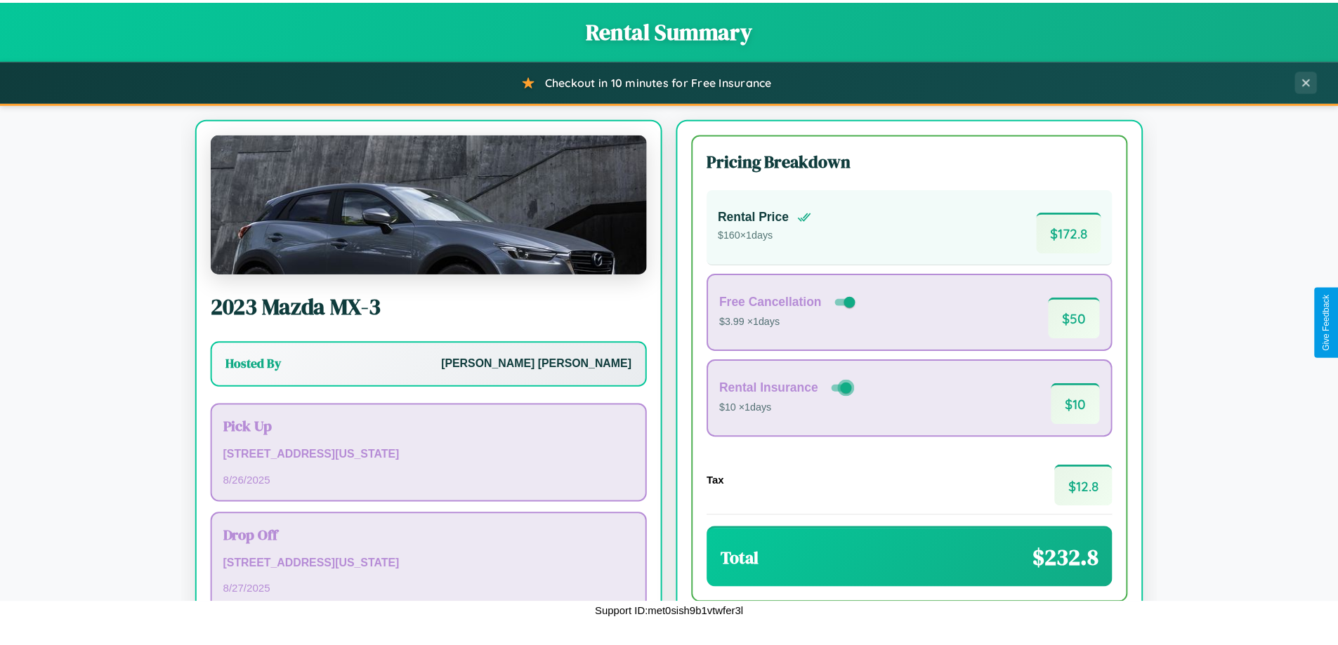
scroll to position [96, 0]
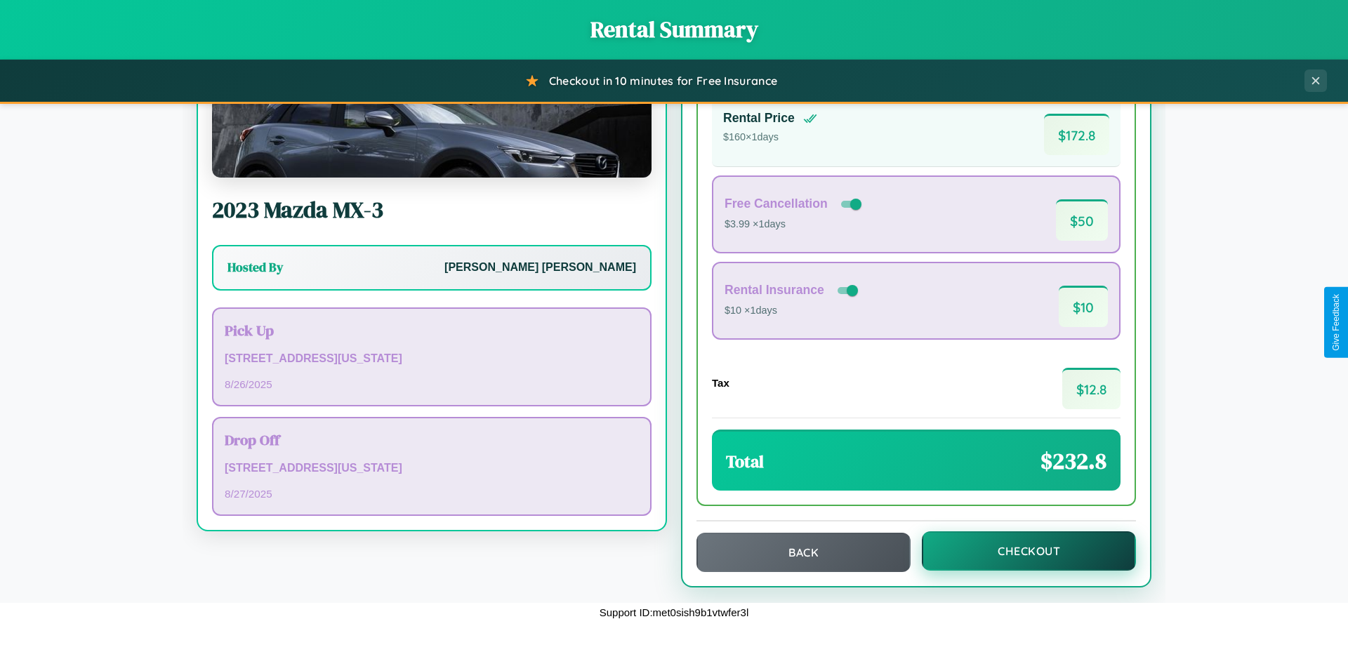
click at [1020, 551] on button "Checkout" at bounding box center [1029, 551] width 214 height 39
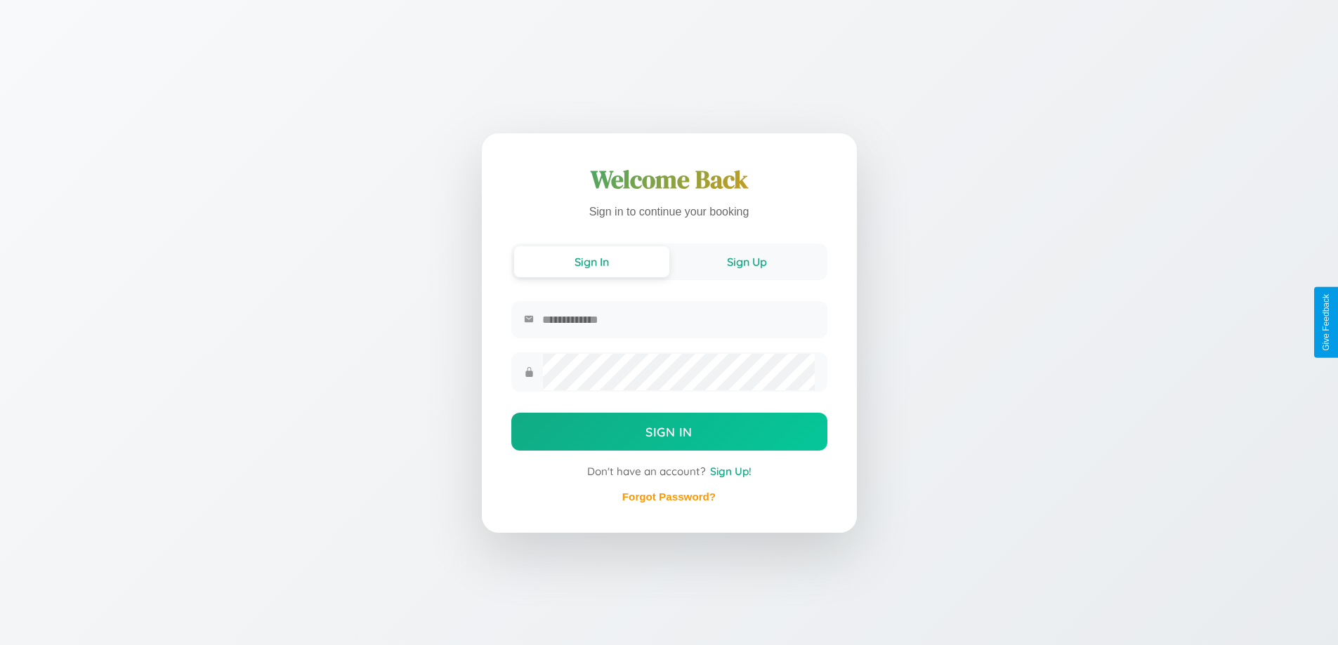
click at [746, 260] on button "Sign Up" at bounding box center [746, 261] width 155 height 31
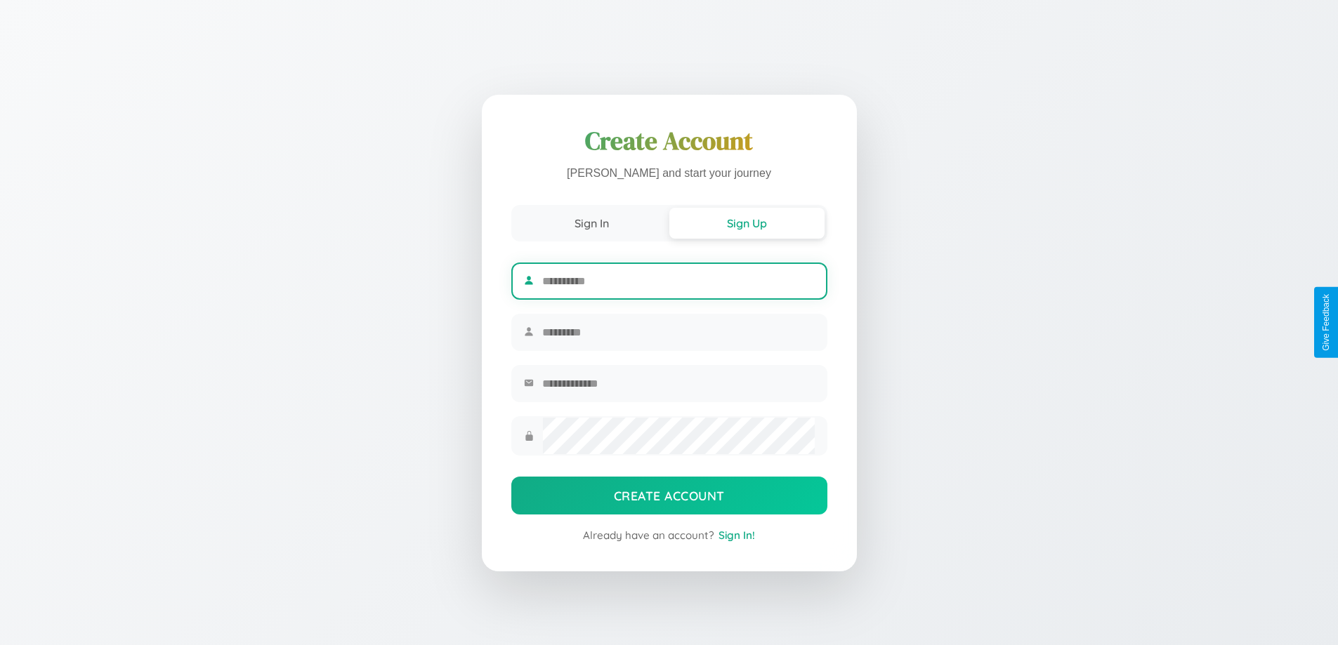
click at [678, 279] on input "text" at bounding box center [678, 281] width 272 height 34
type input "*****"
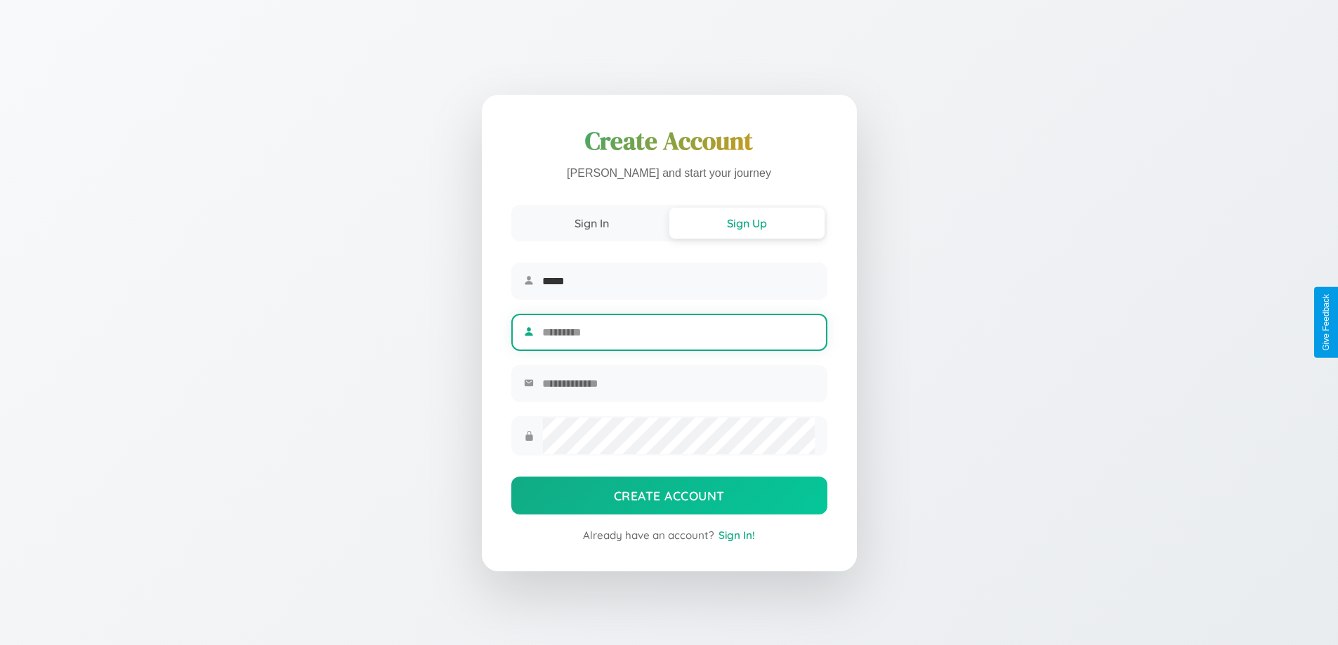
click at [678, 332] on input "text" at bounding box center [678, 332] width 272 height 34
type input "******"
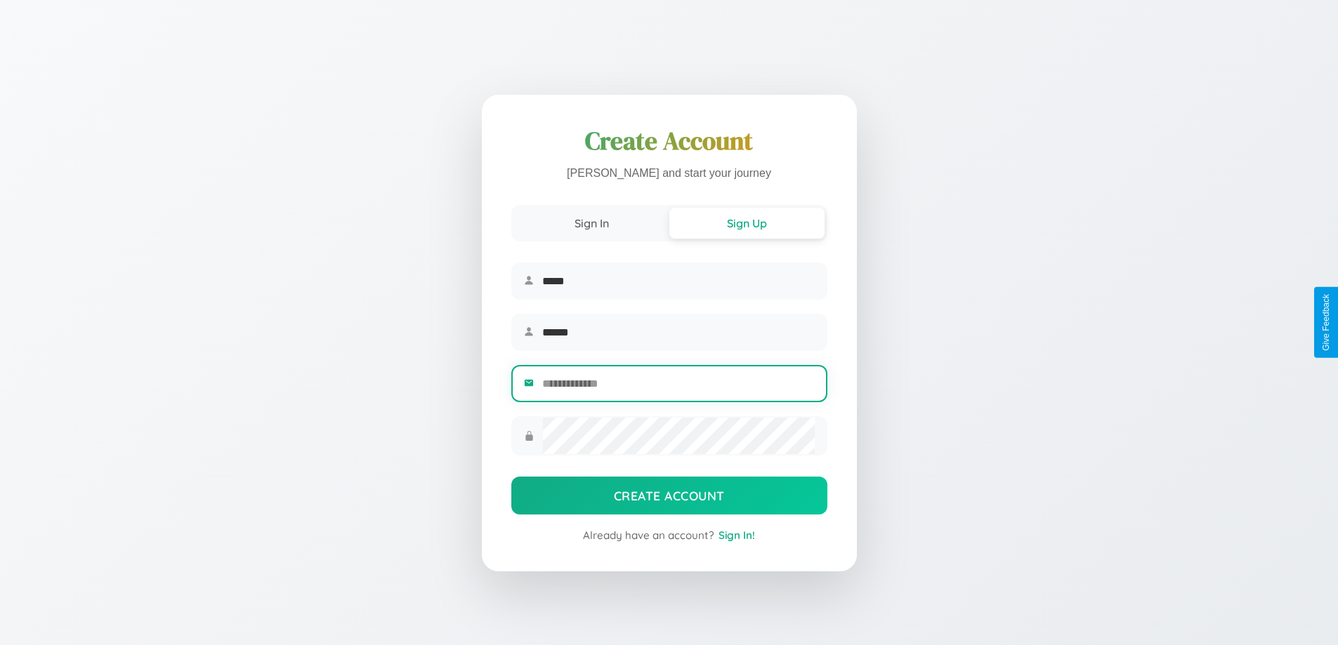
click at [678, 385] on input "email" at bounding box center [678, 384] width 272 height 34
type input "**********"
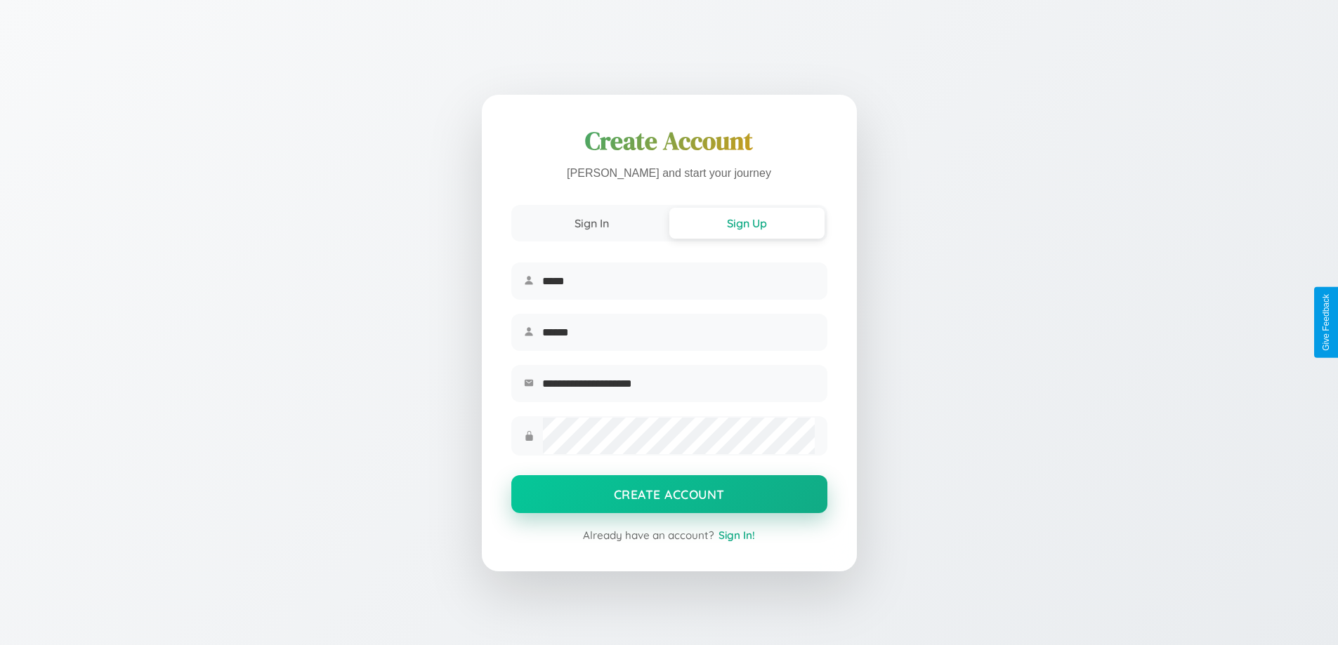
click at [668, 499] on button "Create Account" at bounding box center [669, 494] width 316 height 38
